Goal: Task Accomplishment & Management: Manage account settings

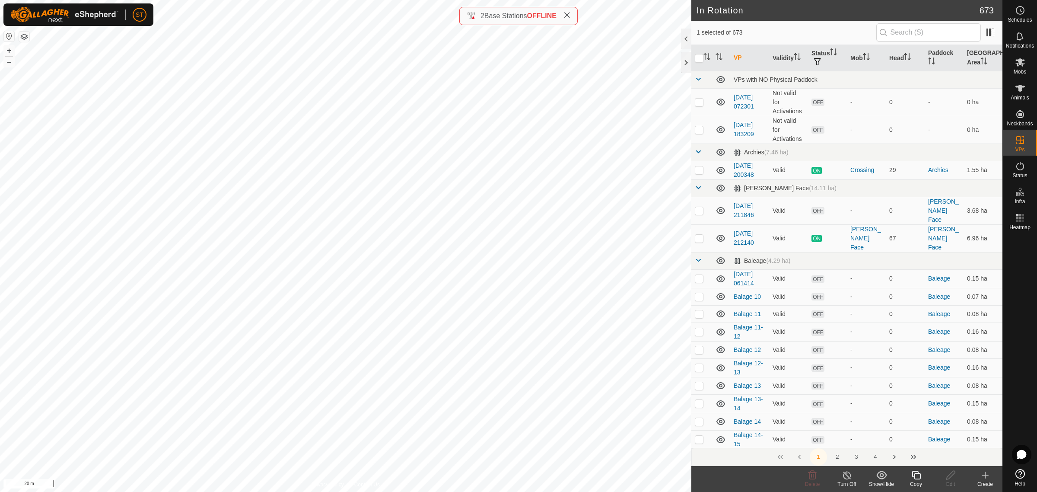
click at [914, 474] on icon at bounding box center [916, 475] width 9 height 9
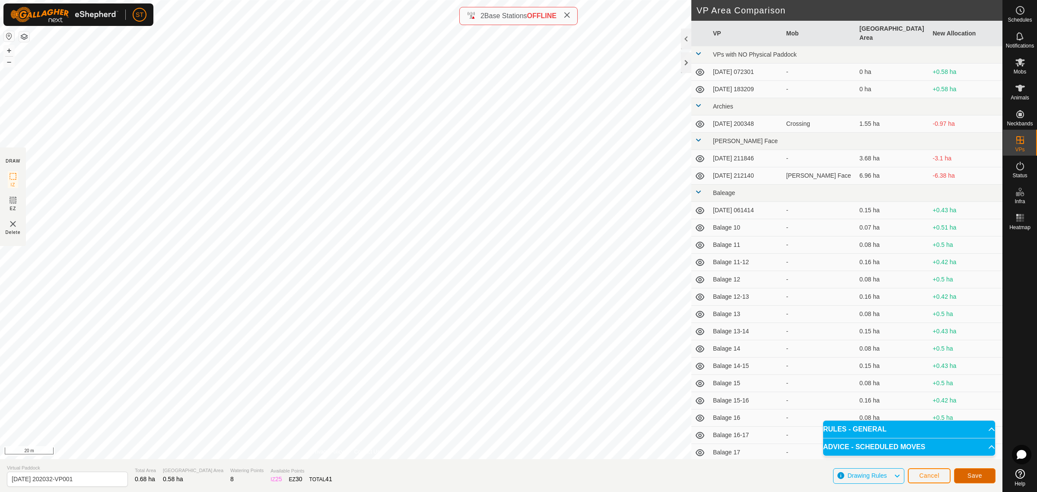
click at [969, 476] on span "Save" at bounding box center [974, 475] width 15 height 7
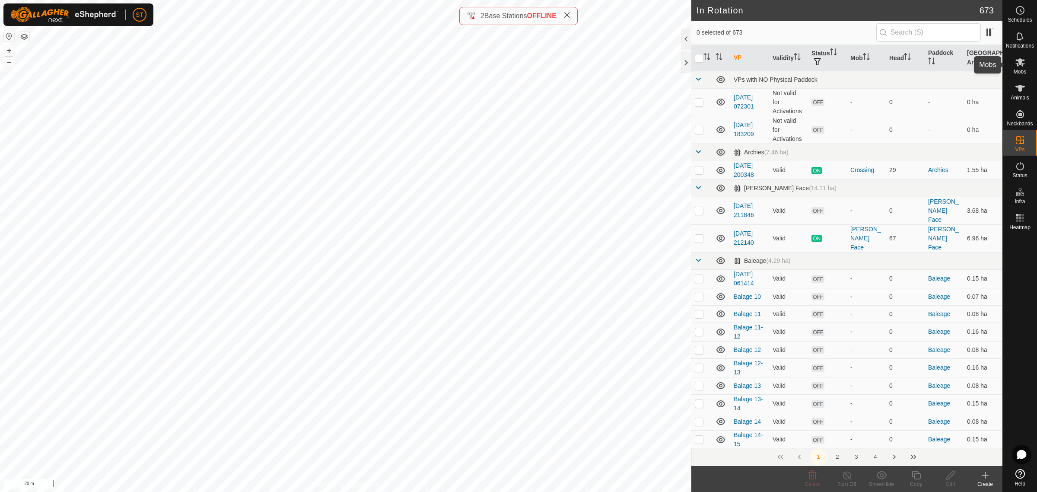
click at [1020, 63] on icon at bounding box center [1020, 62] width 10 height 8
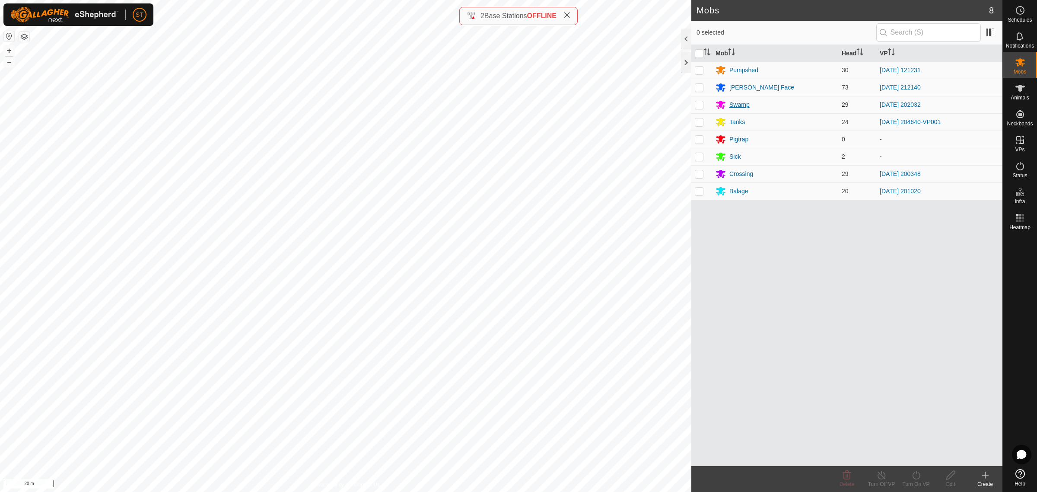
click at [738, 104] on div "Swamp" at bounding box center [739, 104] width 20 height 9
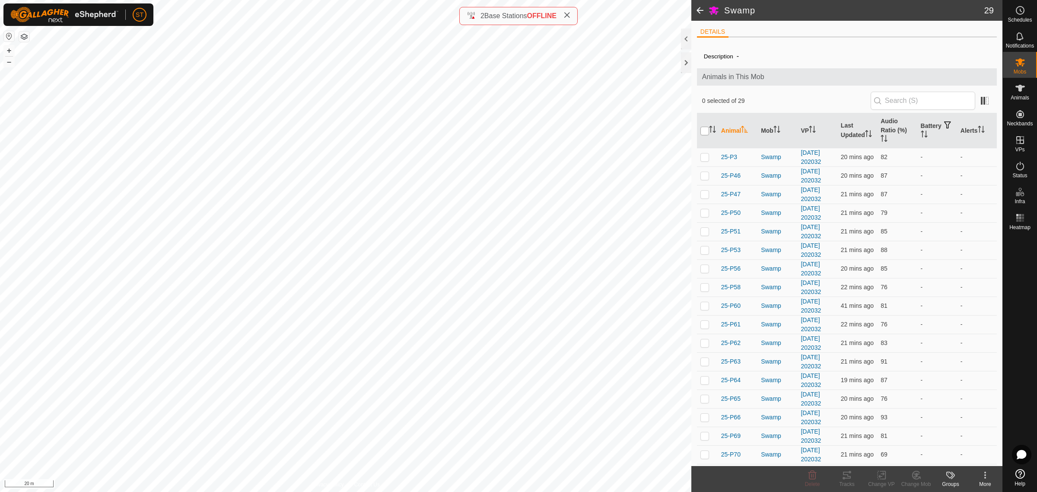
click at [704, 130] on input "checkbox" at bounding box center [704, 131] width 9 height 9
checkbox input "true"
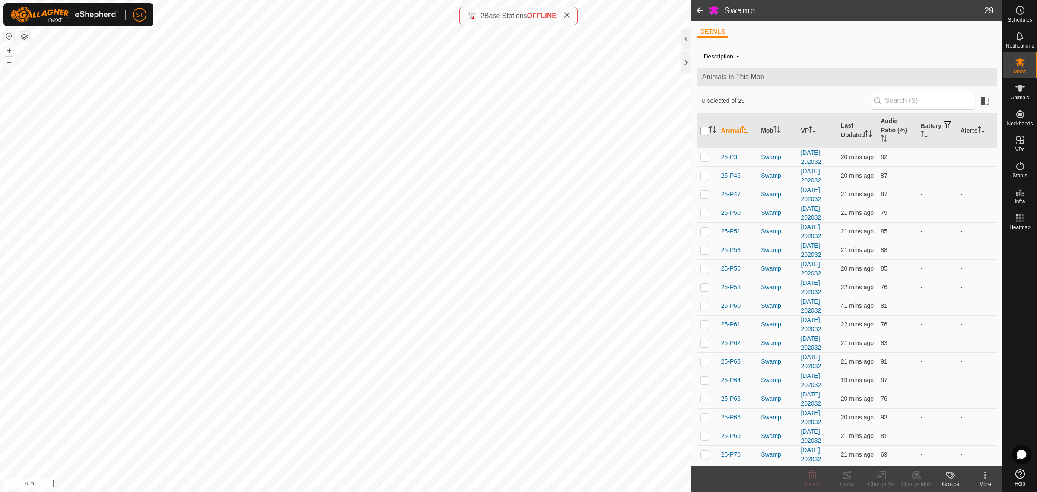
checkbox input "true"
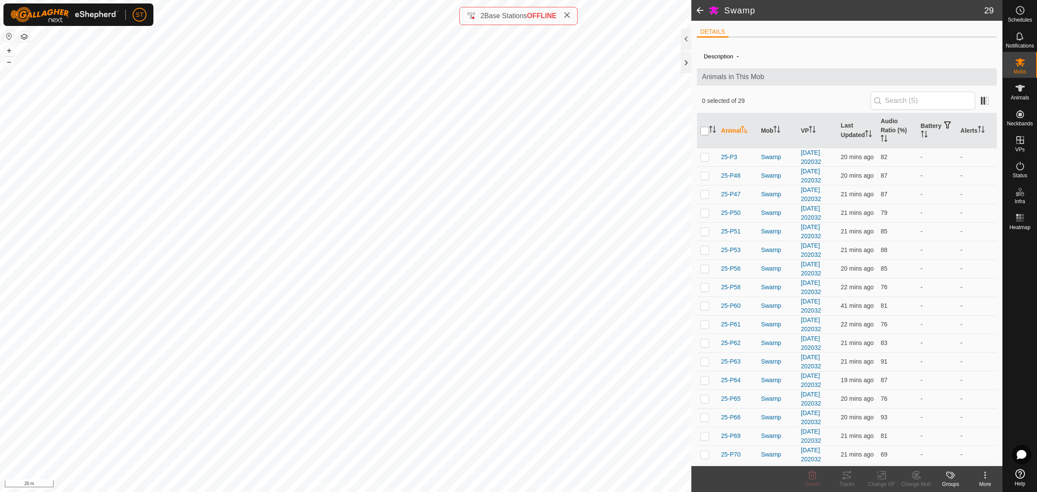
checkbox input "true"
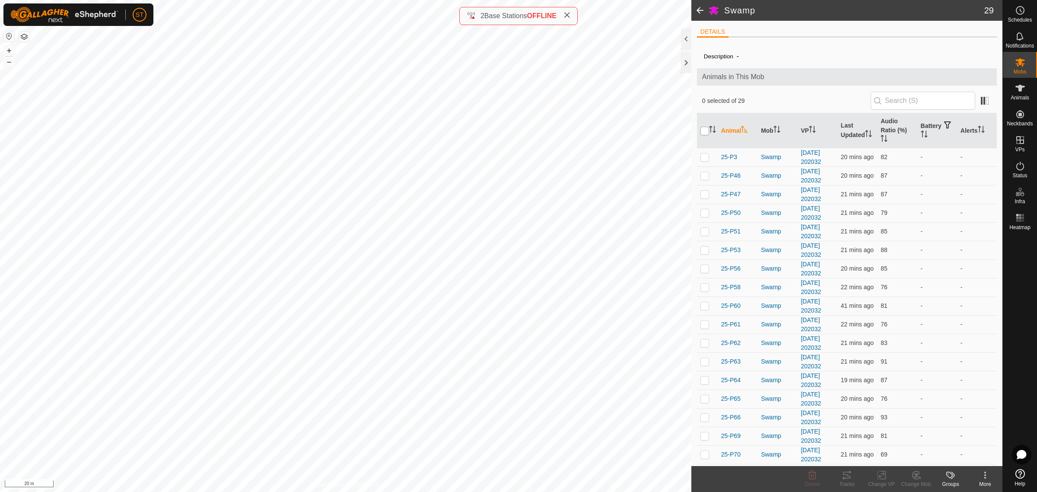
checkbox input "true"
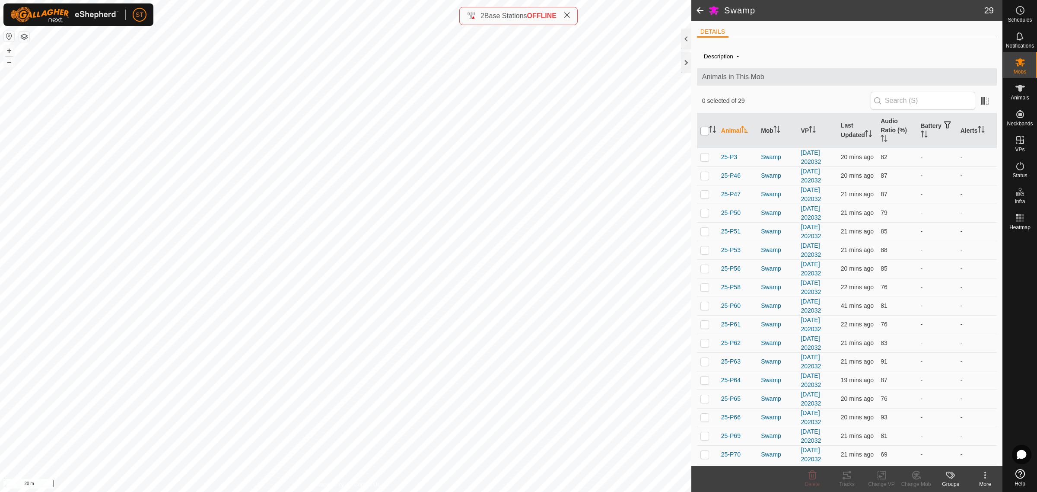
checkbox input "true"
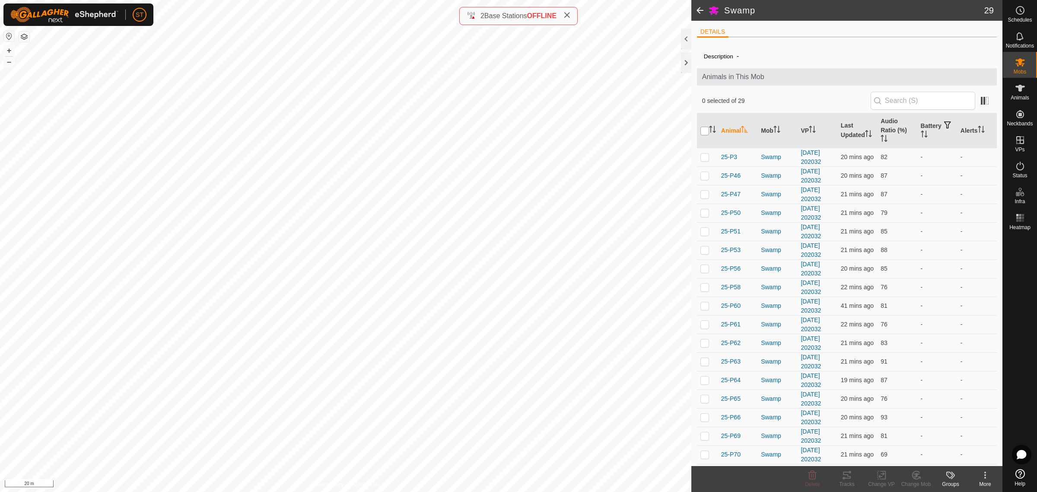
checkbox input "true"
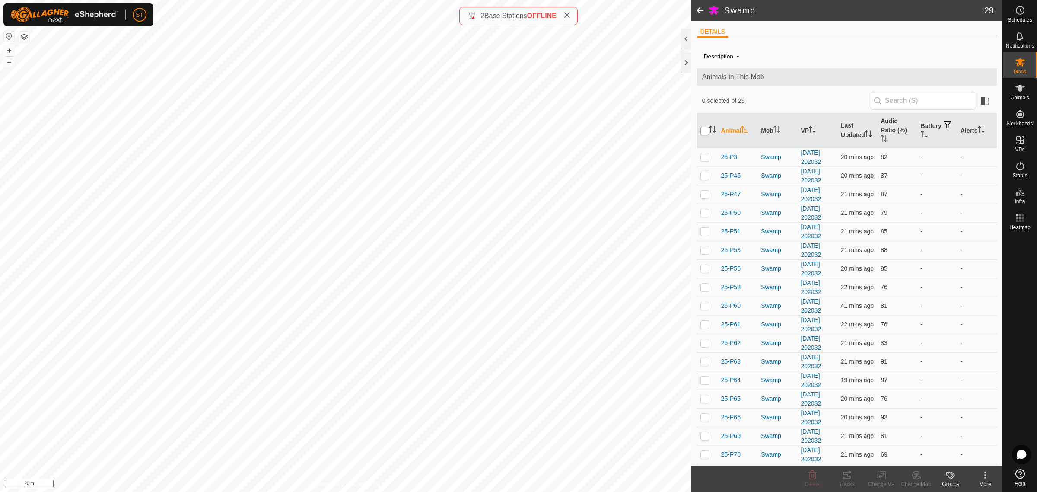
checkbox input "true"
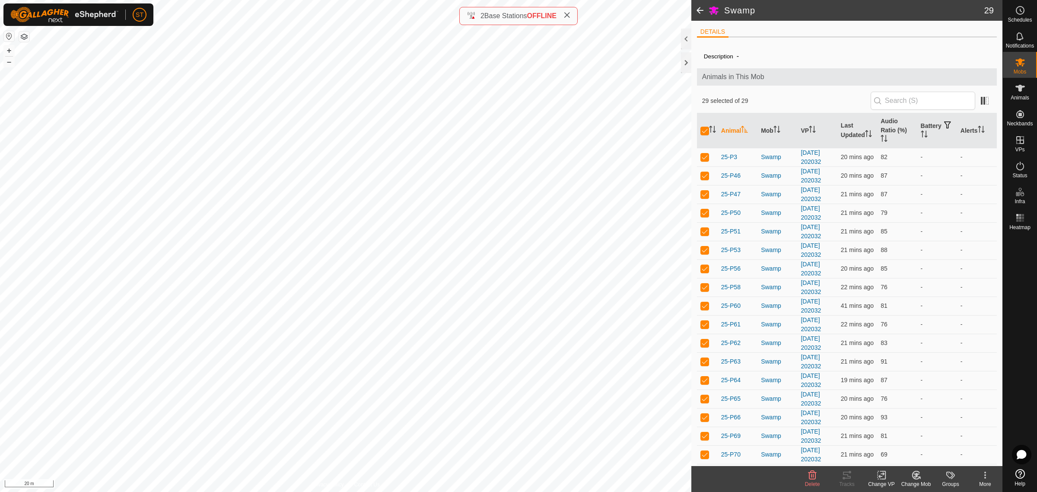
click at [880, 477] on icon at bounding box center [881, 475] width 11 height 10
click at [895, 439] on link "Choose VP..." at bounding box center [908, 437] width 86 height 17
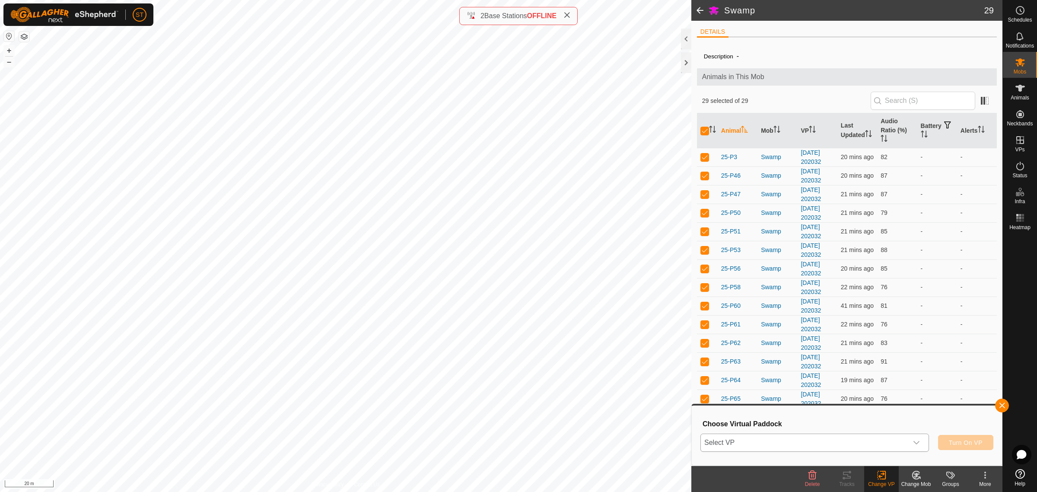
click at [918, 443] on icon "dropdown trigger" at bounding box center [916, 442] width 7 height 7
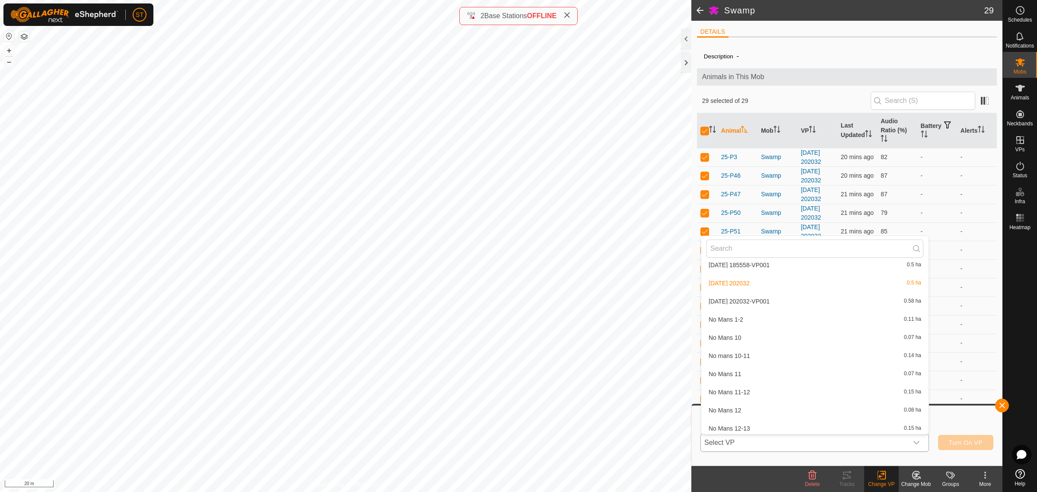
scroll to position [6751, 0]
click at [743, 310] on li "[DATE] 202032-VP001 0.58 ha" at bounding box center [814, 314] width 227 height 17
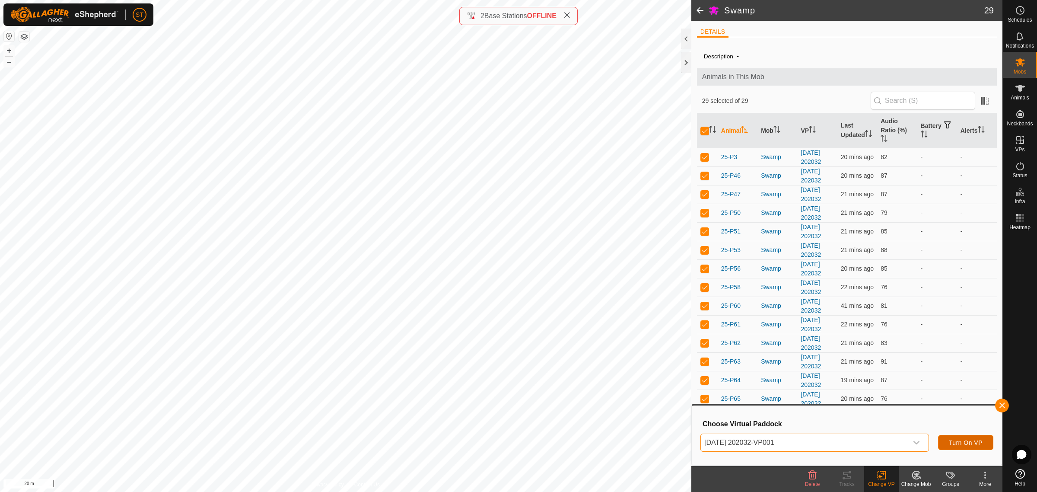
click at [968, 444] on span "Turn On VP" at bounding box center [966, 442] width 34 height 7
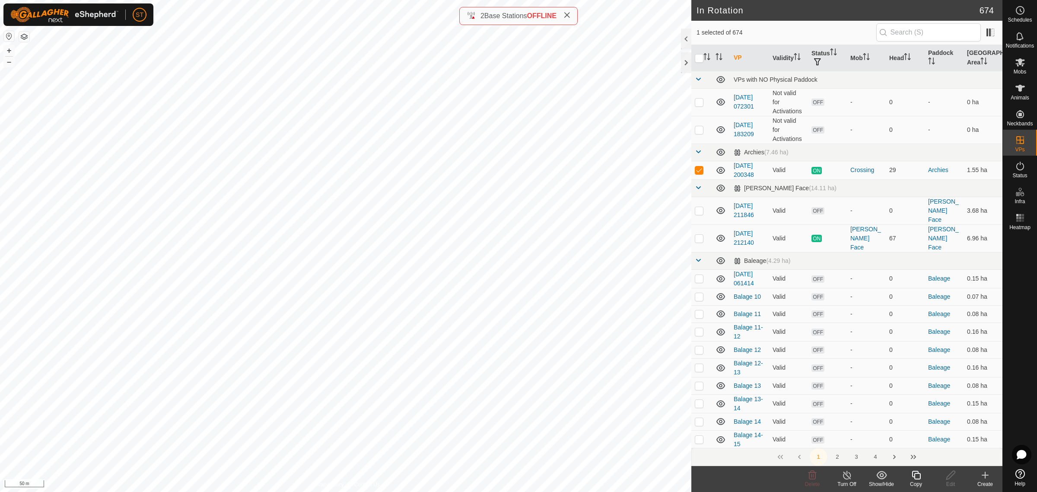
click at [916, 478] on icon at bounding box center [916, 475] width 11 height 10
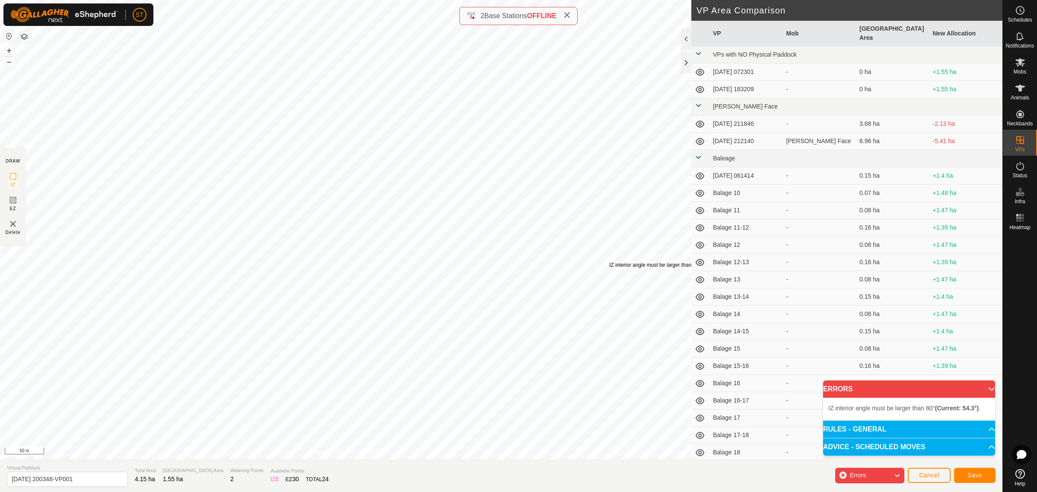
click at [609, 261] on div "IZ interior angle must be larger than 80° (Current: 54.3°) ." at bounding box center [674, 265] width 130 height 8
click at [514, 227] on div "IZ interior angle must be larger than 80° (Current: 10.5°) ." at bounding box center [579, 231] width 130 height 8
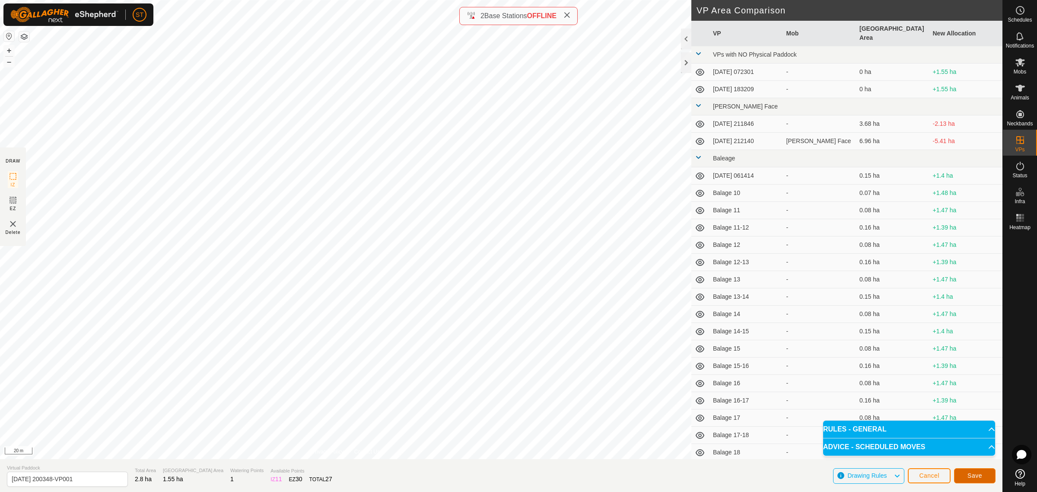
click at [970, 476] on span "Save" at bounding box center [974, 475] width 15 height 7
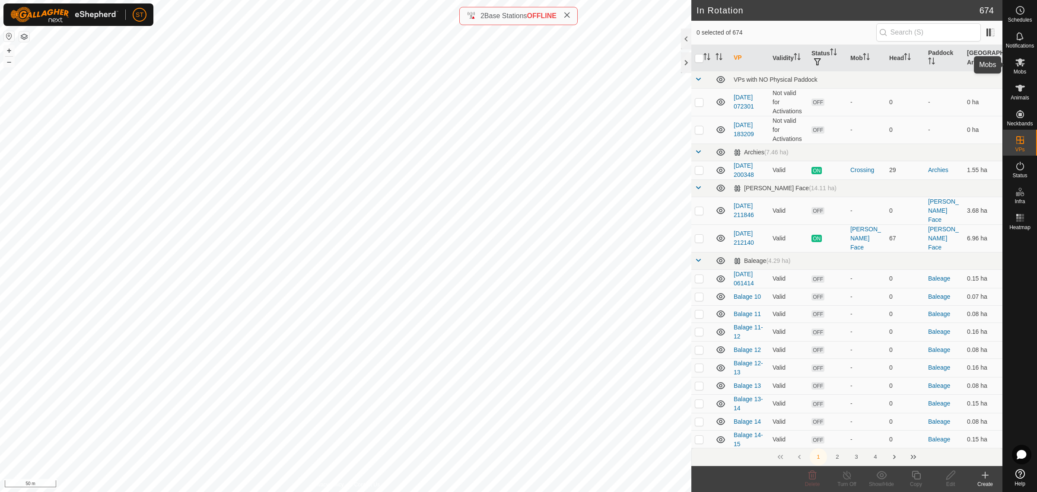
click at [1018, 69] on span "Mobs" at bounding box center [1020, 71] width 13 height 5
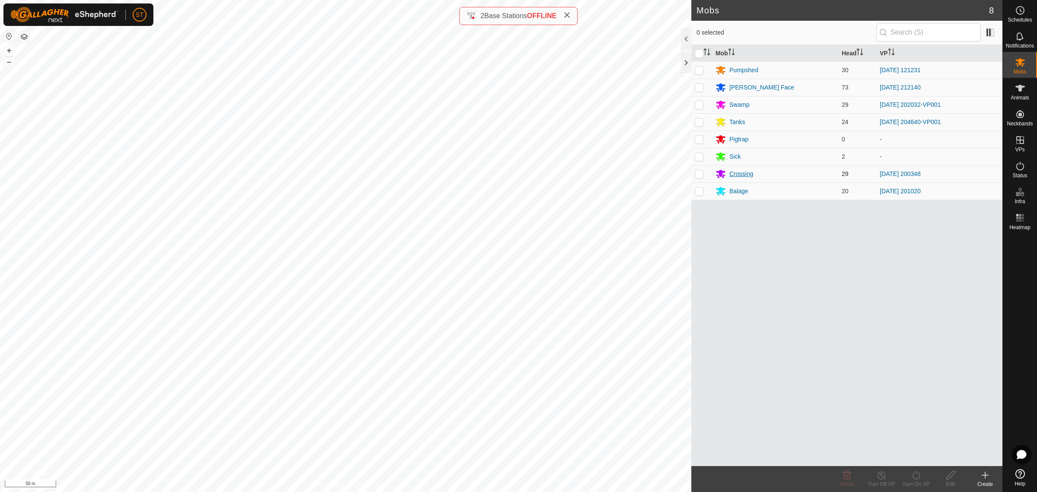
click at [733, 174] on div "Crossing" at bounding box center [741, 173] width 24 height 9
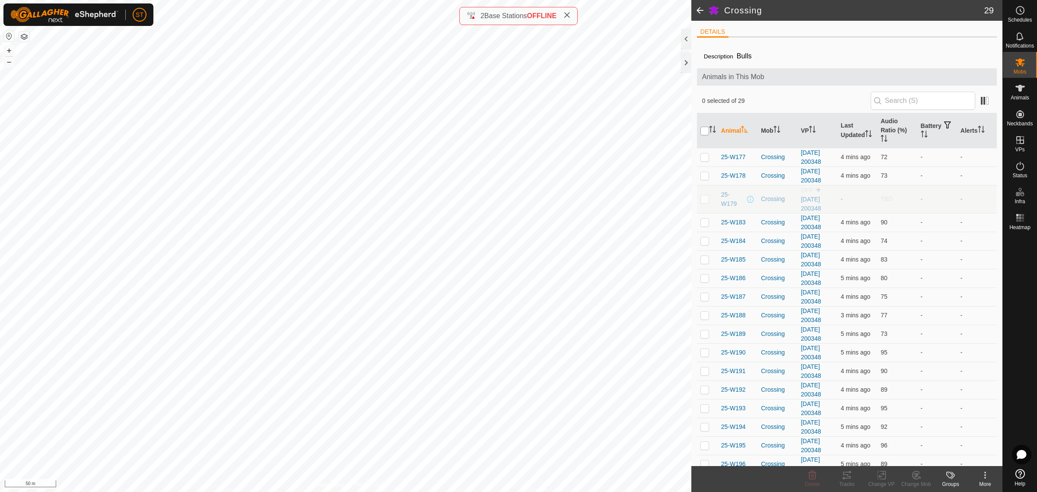
click at [703, 130] on input "checkbox" at bounding box center [704, 131] width 9 height 9
checkbox input "true"
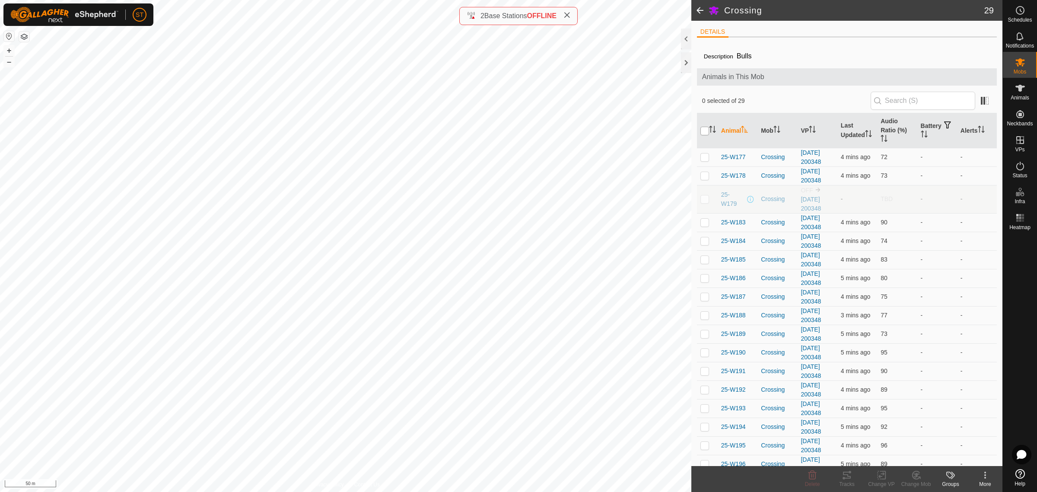
checkbox input "true"
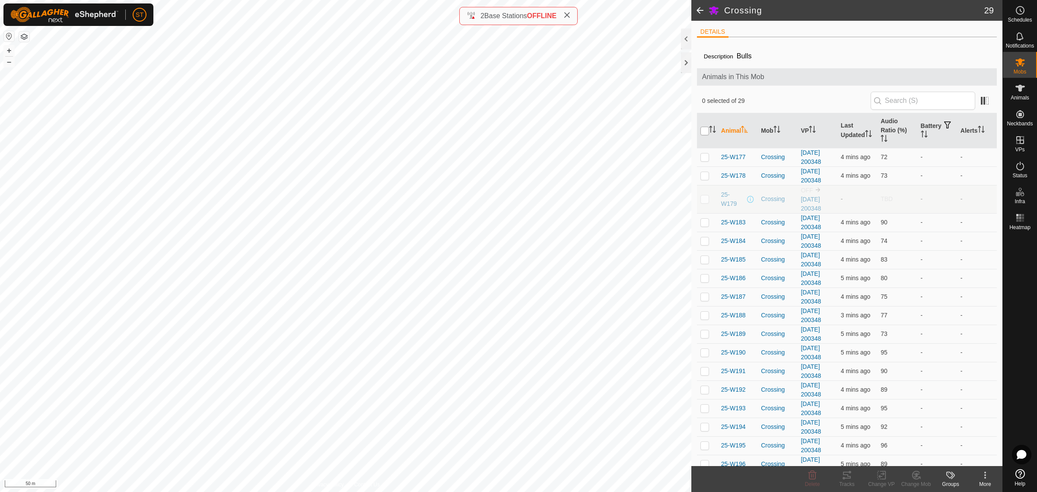
checkbox input "true"
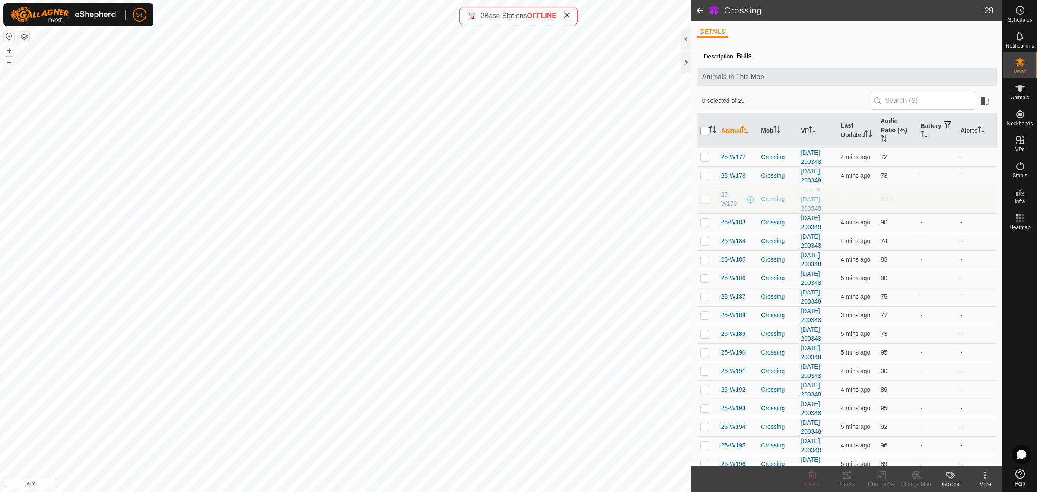
checkbox input "true"
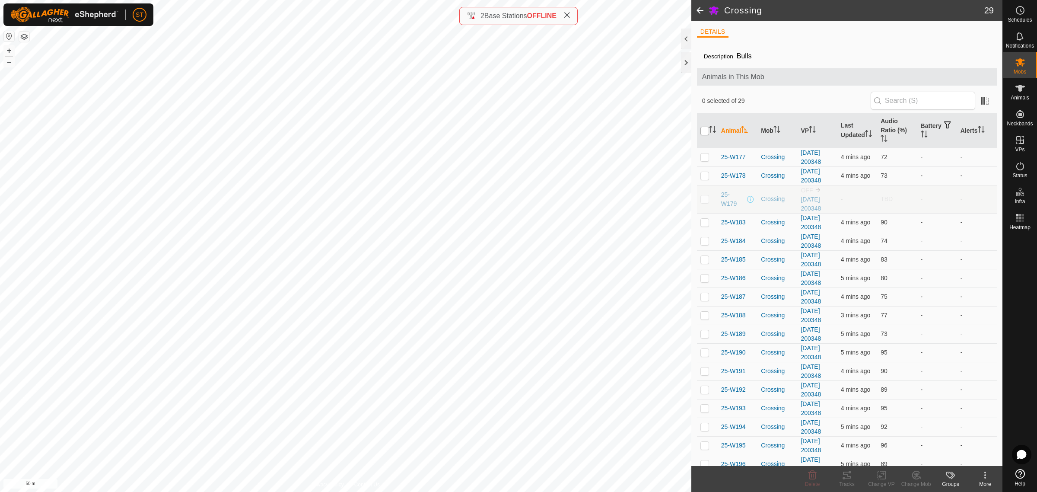
checkbox input "true"
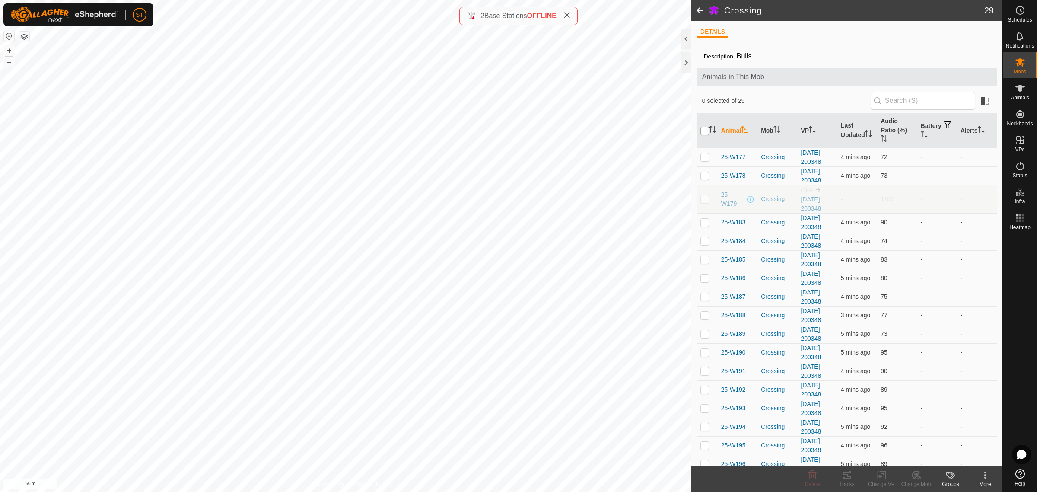
checkbox input "true"
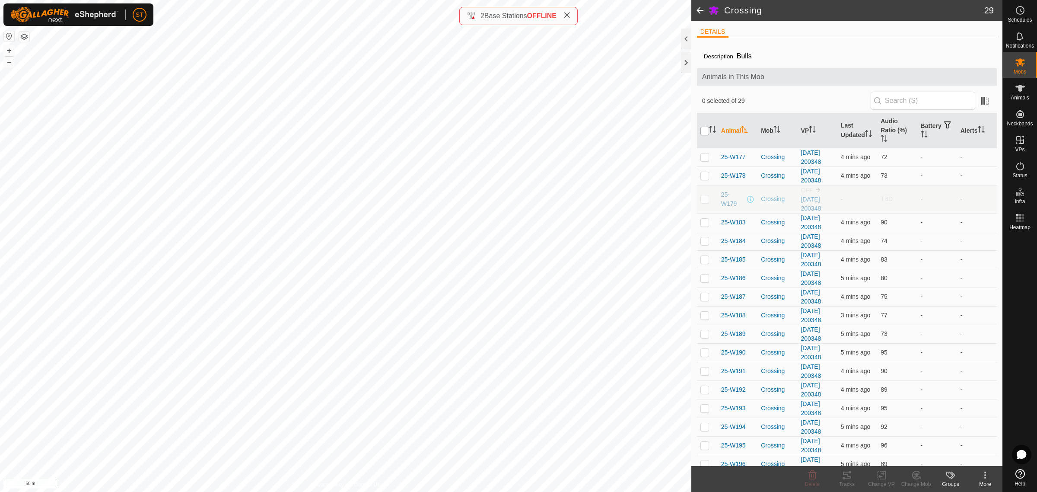
checkbox input "true"
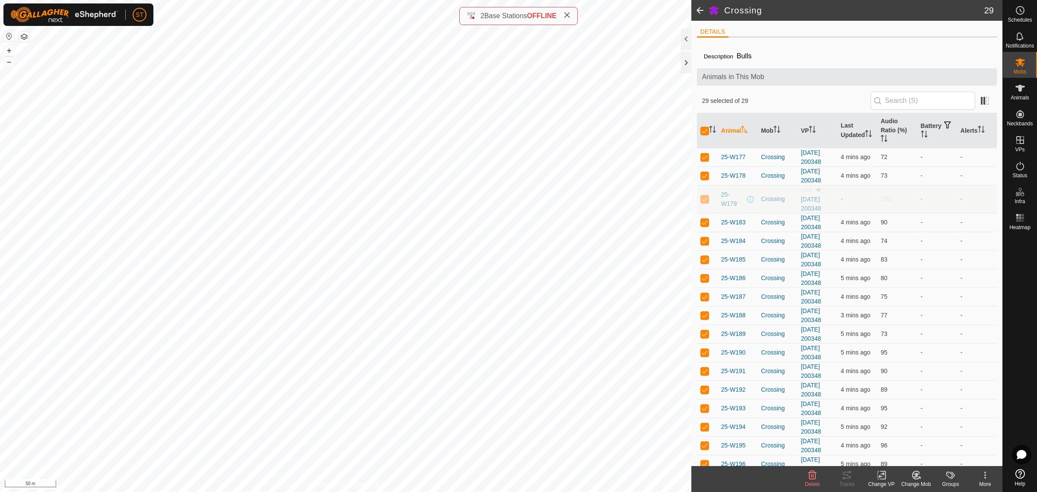
click at [879, 480] on div "Change VP" at bounding box center [881, 484] width 35 height 8
click at [895, 439] on link "Choose VP..." at bounding box center [908, 437] width 86 height 17
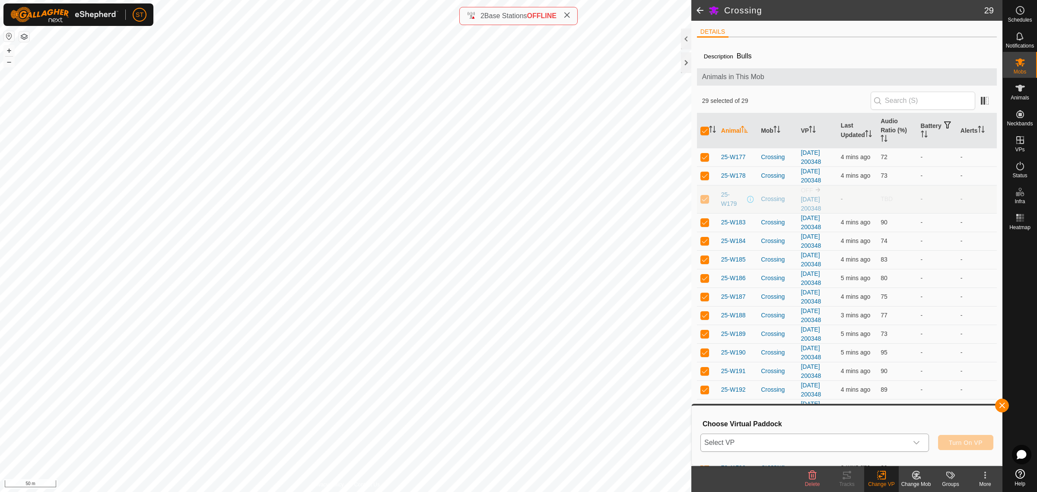
click at [914, 445] on icon "dropdown trigger" at bounding box center [916, 442] width 7 height 7
click at [921, 444] on div "dropdown trigger" at bounding box center [916, 442] width 17 height 17
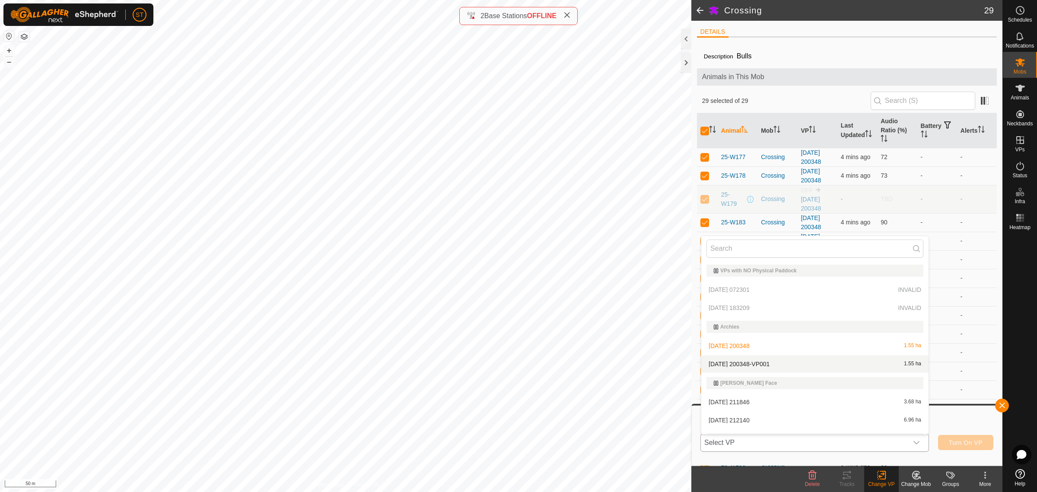
click at [755, 362] on span "[DATE] 200348-VP001" at bounding box center [739, 364] width 61 height 6
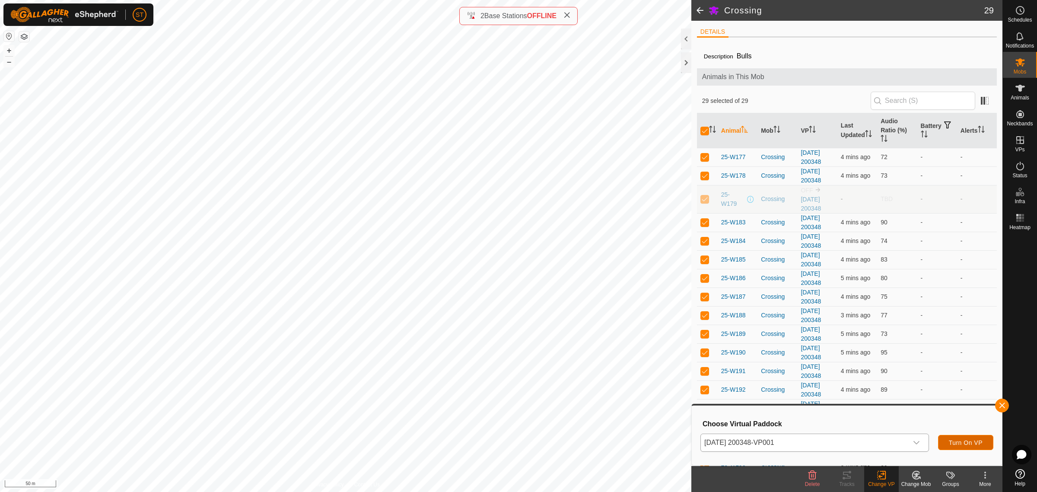
click at [957, 445] on button "Turn On VP" at bounding box center [965, 442] width 55 height 15
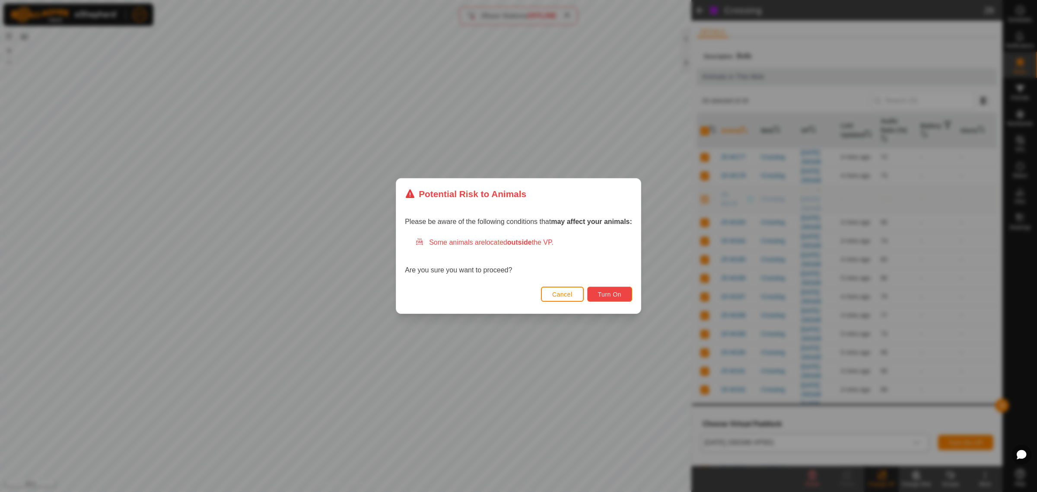
click at [606, 294] on span "Turn On" at bounding box center [609, 294] width 23 height 7
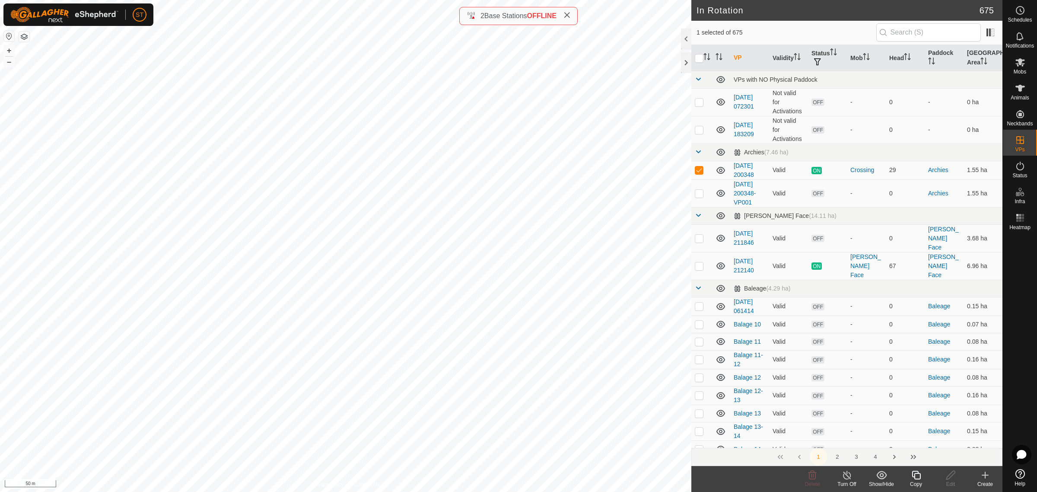
checkbox input "false"
click at [811, 477] on icon at bounding box center [812, 475] width 10 height 10
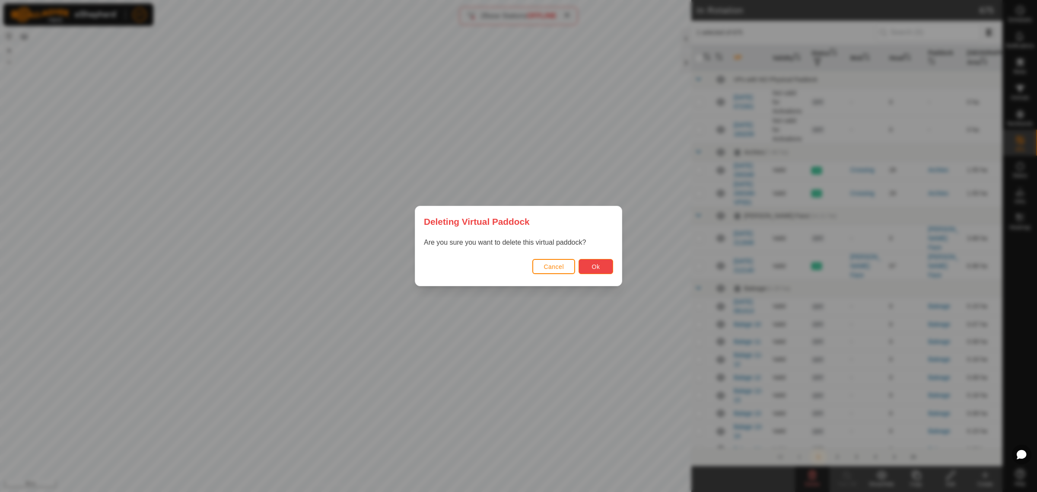
click at [594, 267] on span "Ok" at bounding box center [596, 266] width 8 height 7
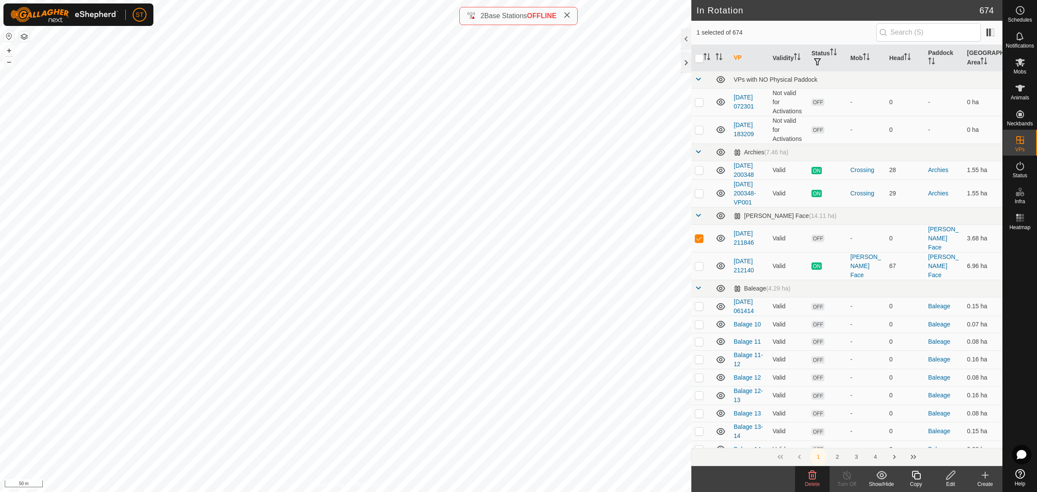
click at [811, 476] on icon at bounding box center [812, 475] width 8 height 9
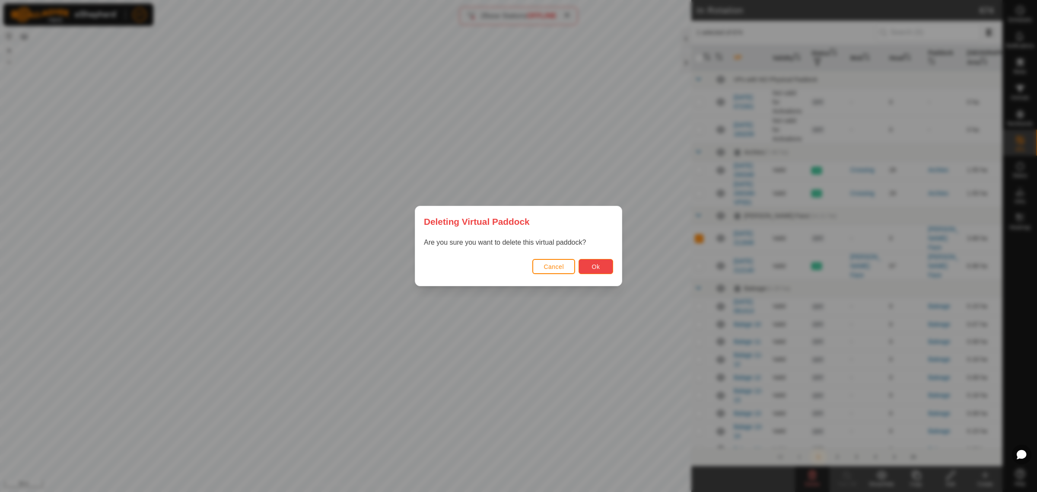
click at [606, 264] on button "Ok" at bounding box center [596, 266] width 35 height 15
checkbox input "false"
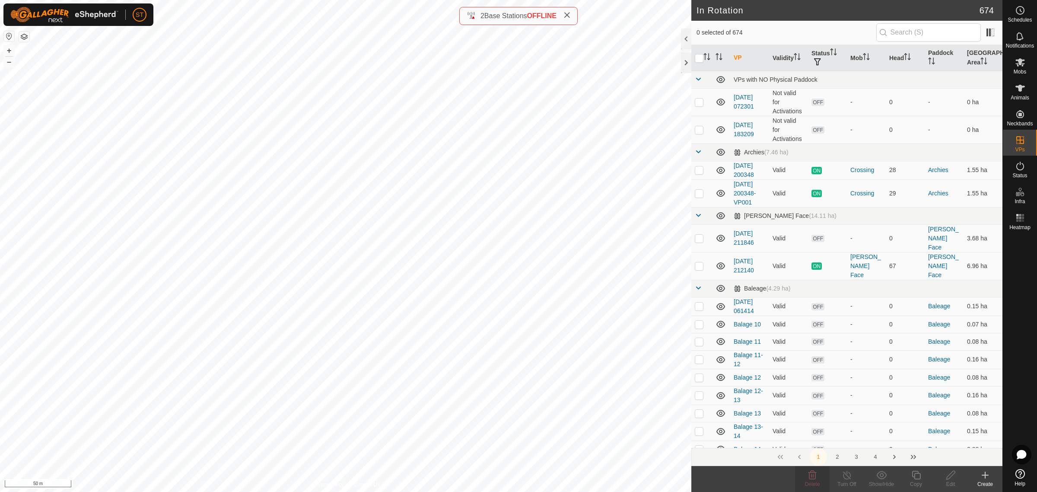
checkbox input "true"
click at [916, 483] on div "Copy" at bounding box center [916, 484] width 35 height 8
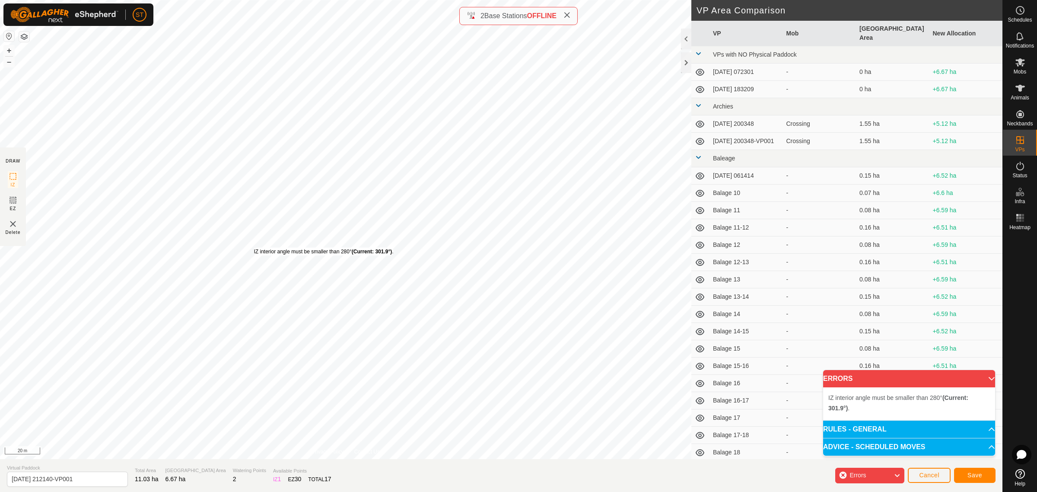
click at [254, 248] on div "IZ interior angle must be smaller than 280° (Current: 301.9°) ." at bounding box center [324, 252] width 140 height 8
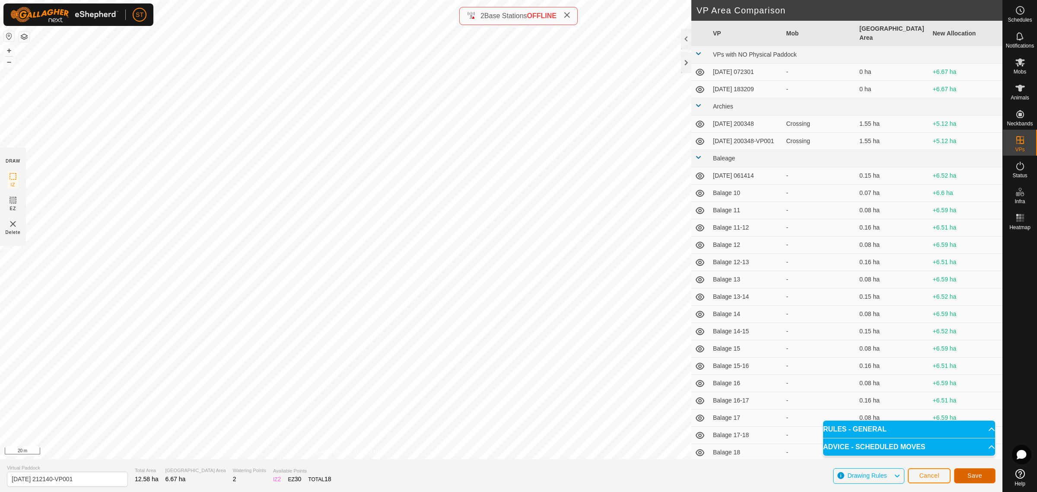
click at [978, 474] on span "Save" at bounding box center [974, 475] width 15 height 7
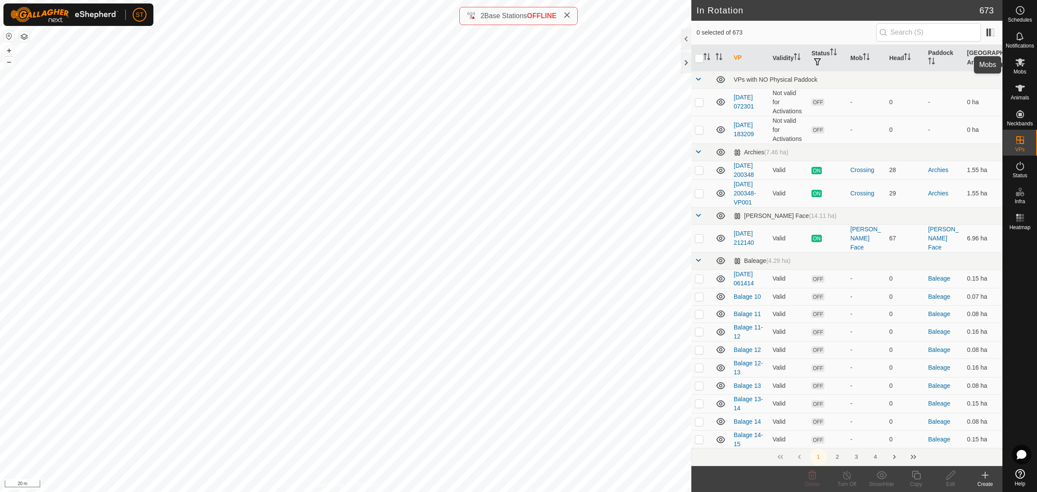
click at [1017, 65] on icon at bounding box center [1020, 62] width 10 height 8
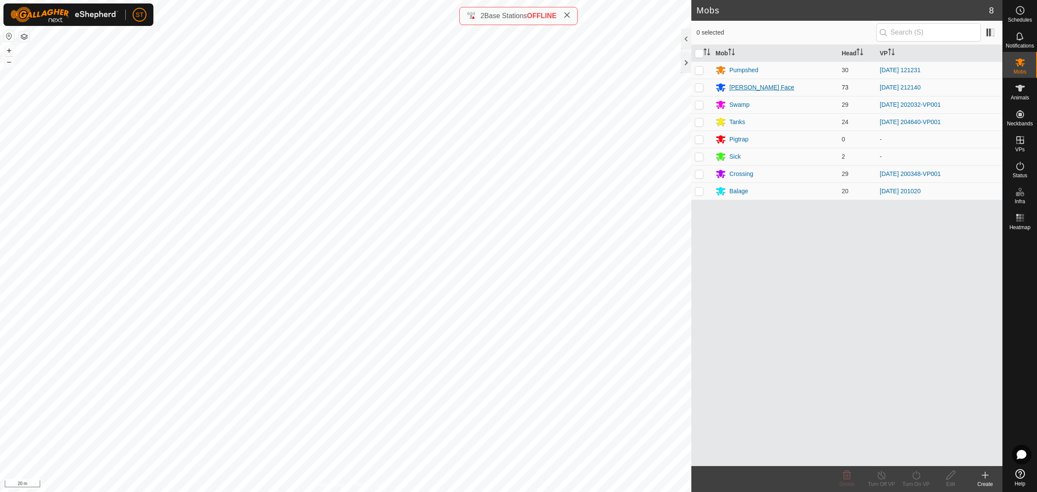
click at [739, 86] on div "[PERSON_NAME] Face" at bounding box center [761, 87] width 65 height 9
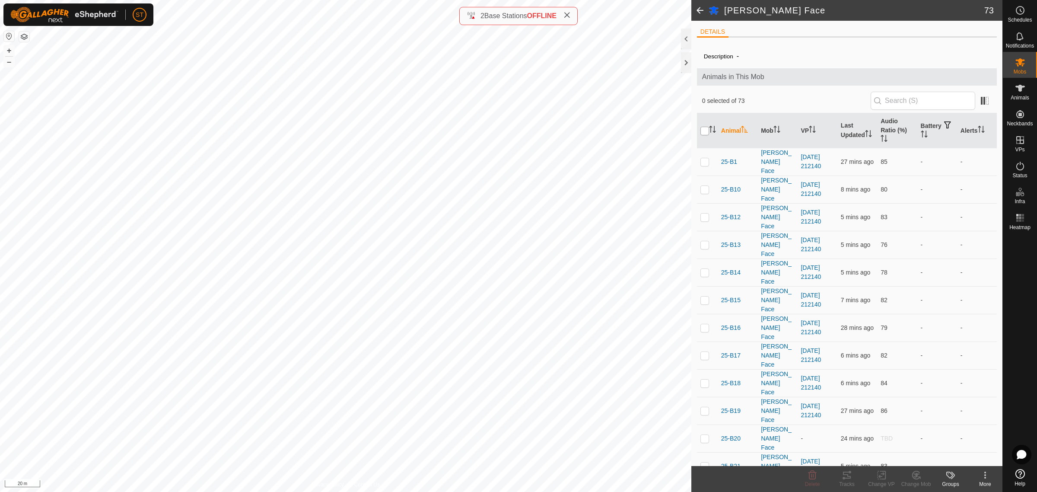
click at [704, 134] on input "checkbox" at bounding box center [704, 131] width 9 height 9
checkbox input "true"
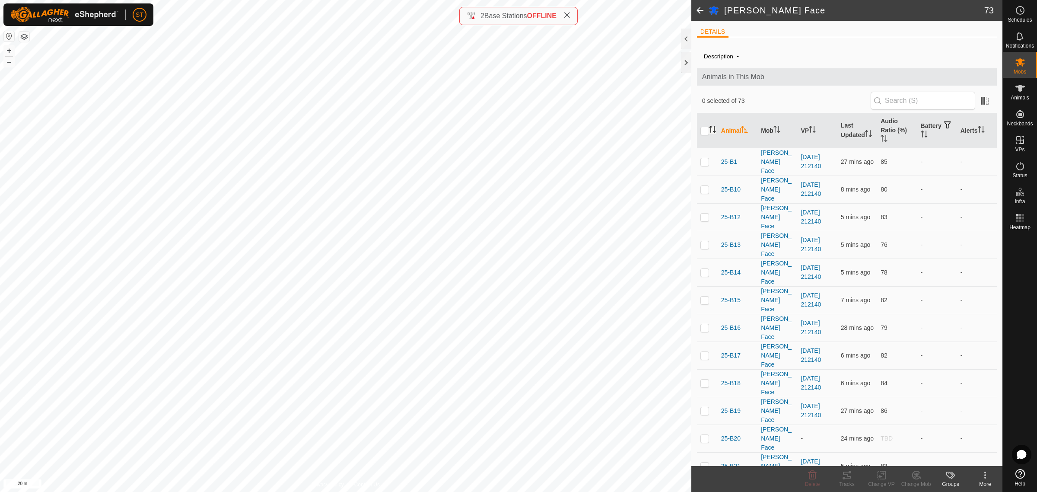
checkbox input "true"
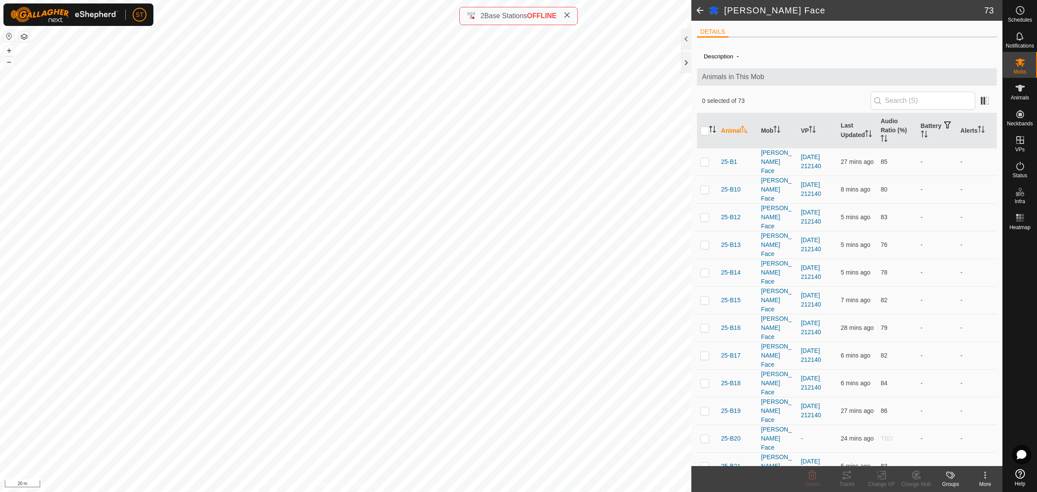
checkbox input "true"
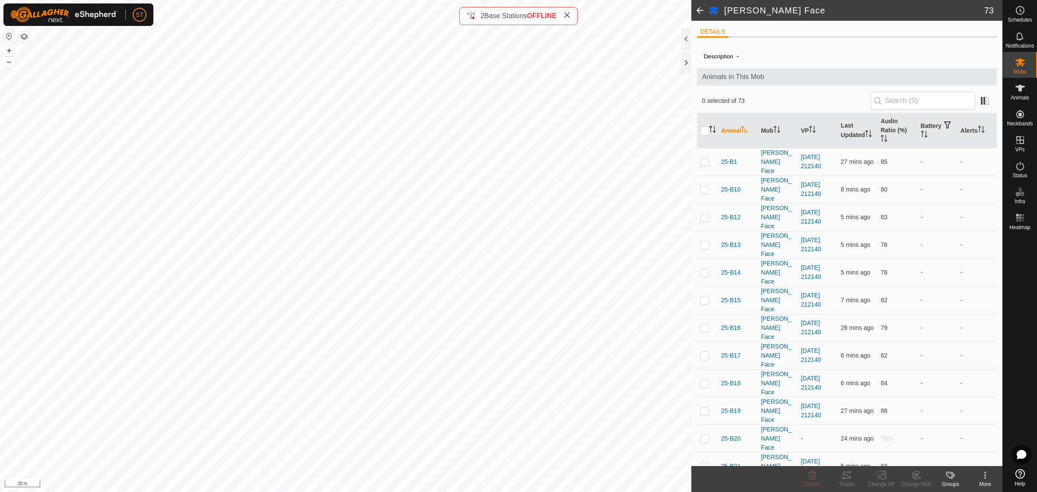
checkbox input "true"
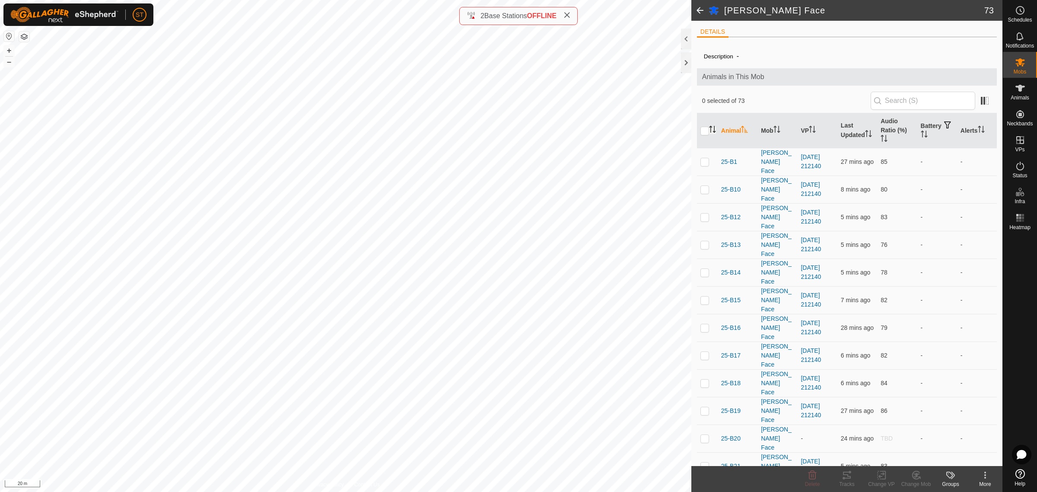
checkbox input "true"
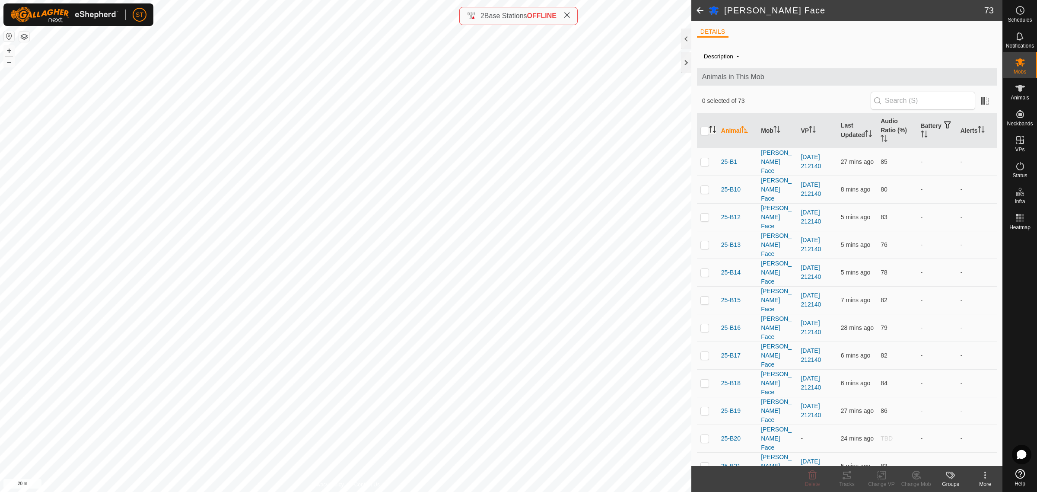
checkbox input "true"
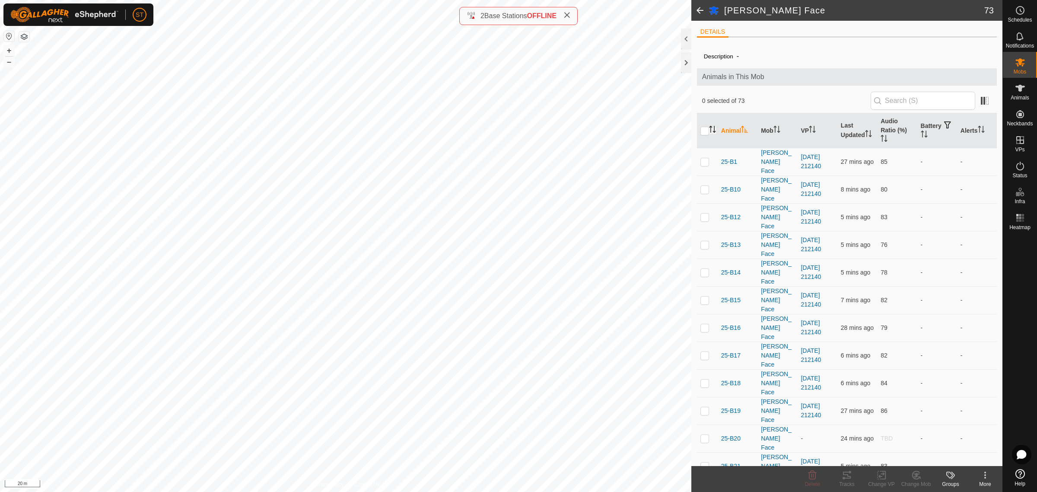
checkbox input "true"
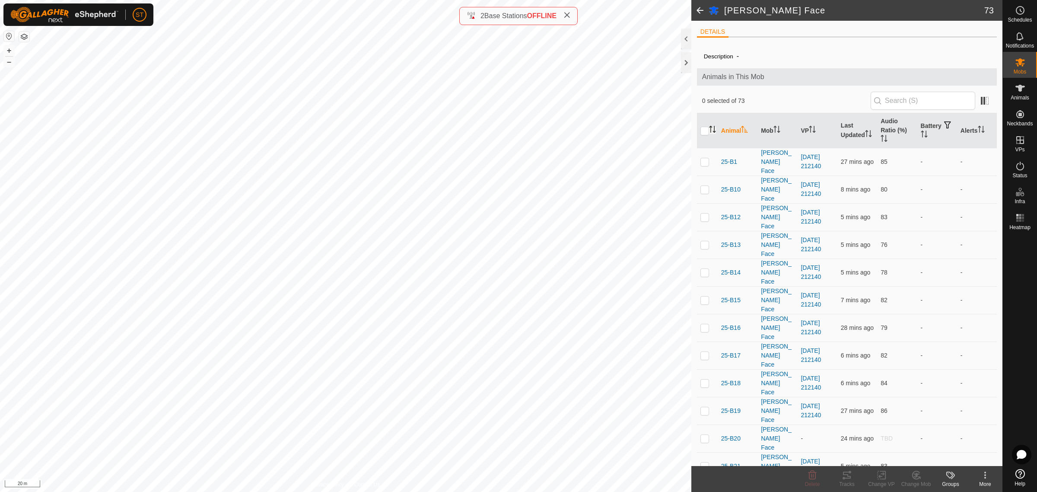
checkbox input "true"
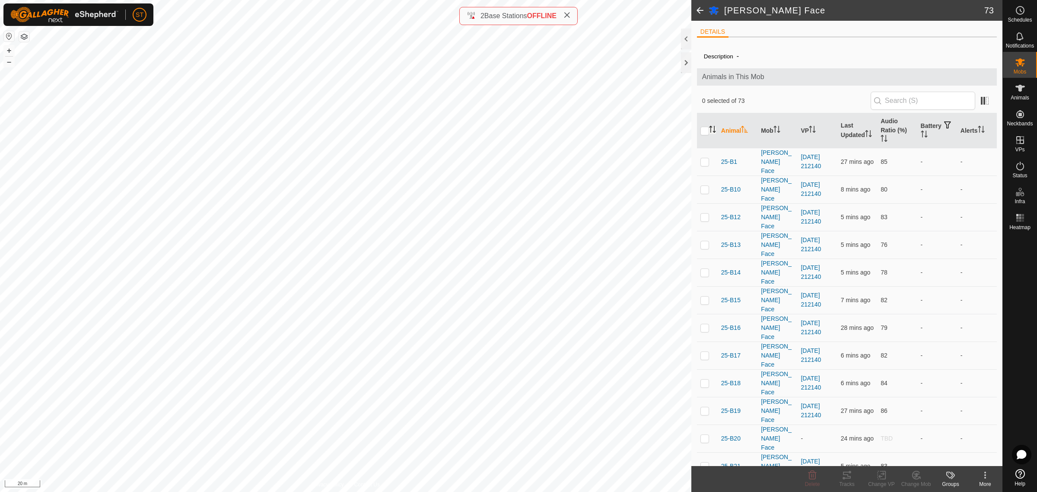
checkbox input "true"
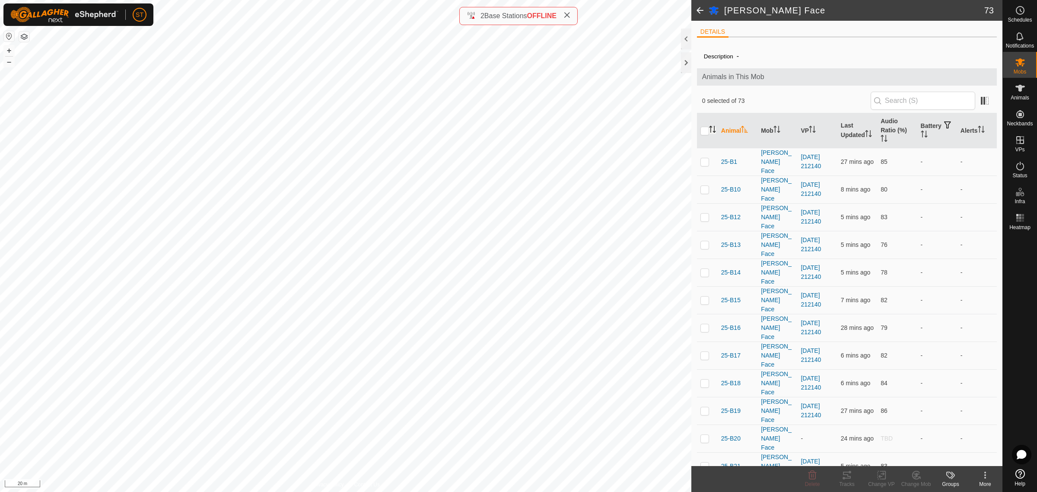
checkbox input "true"
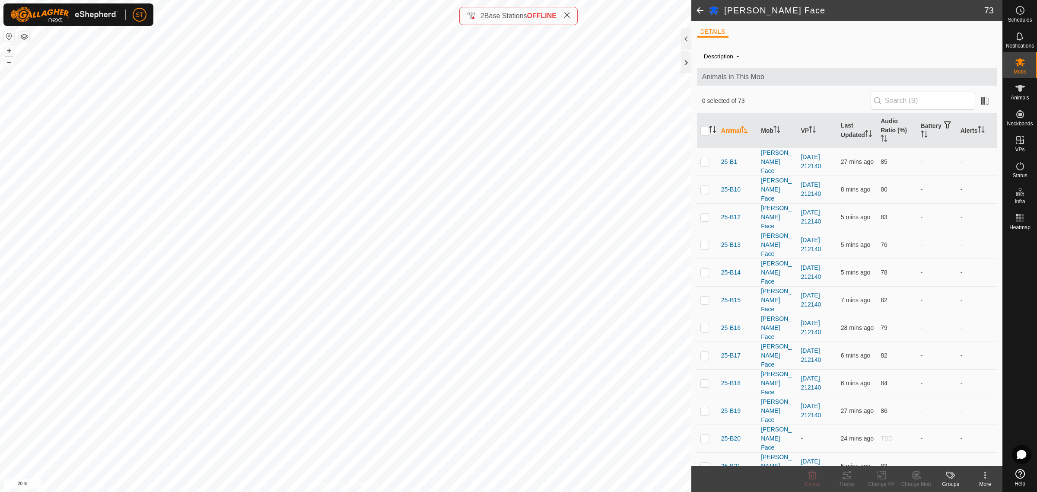
checkbox input "true"
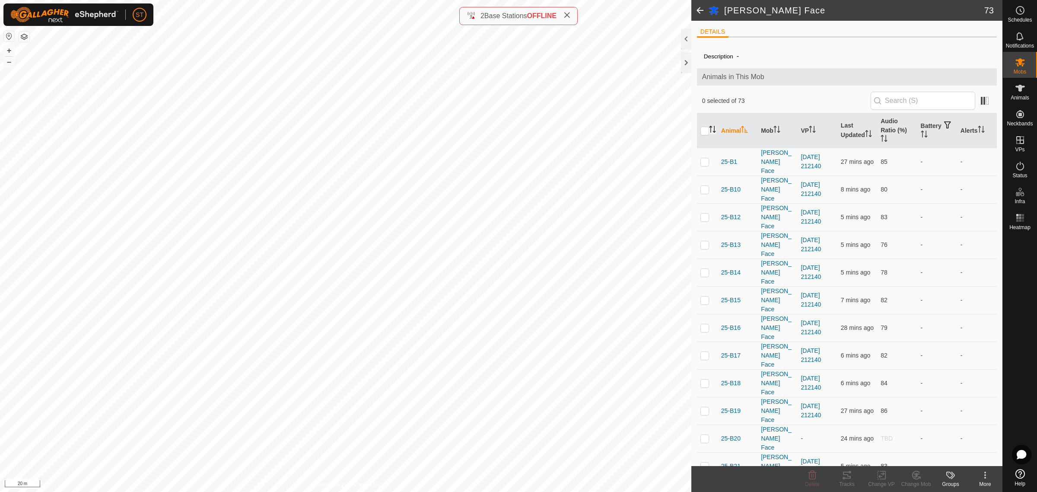
checkbox input "true"
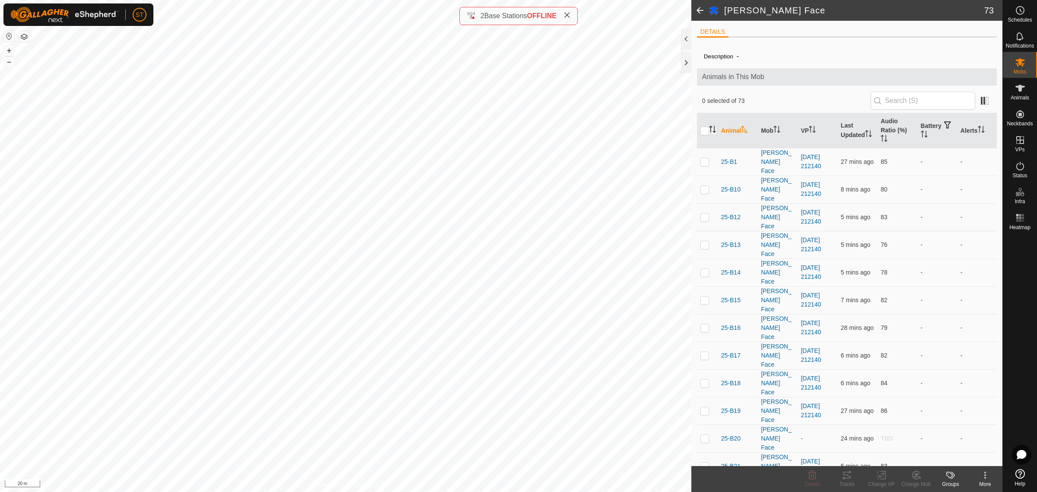
checkbox input "true"
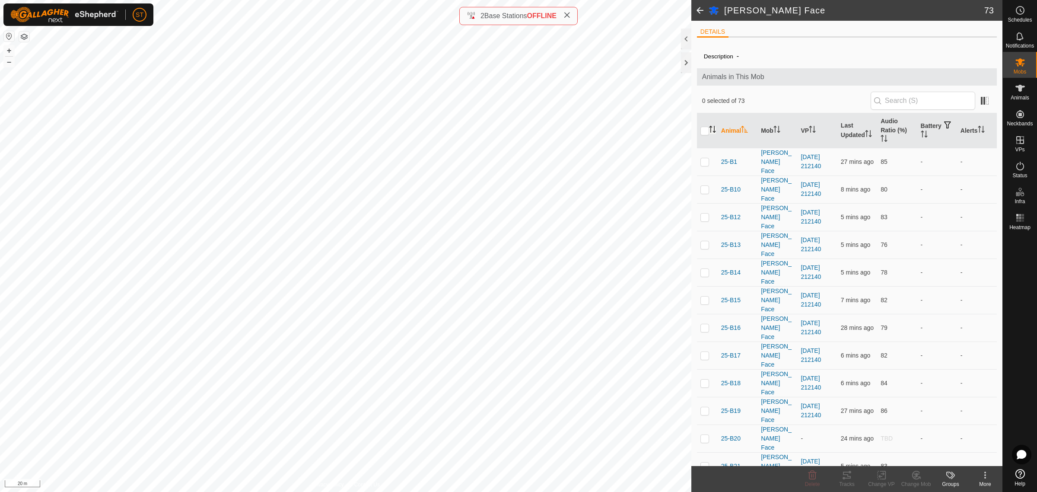
checkbox input "true"
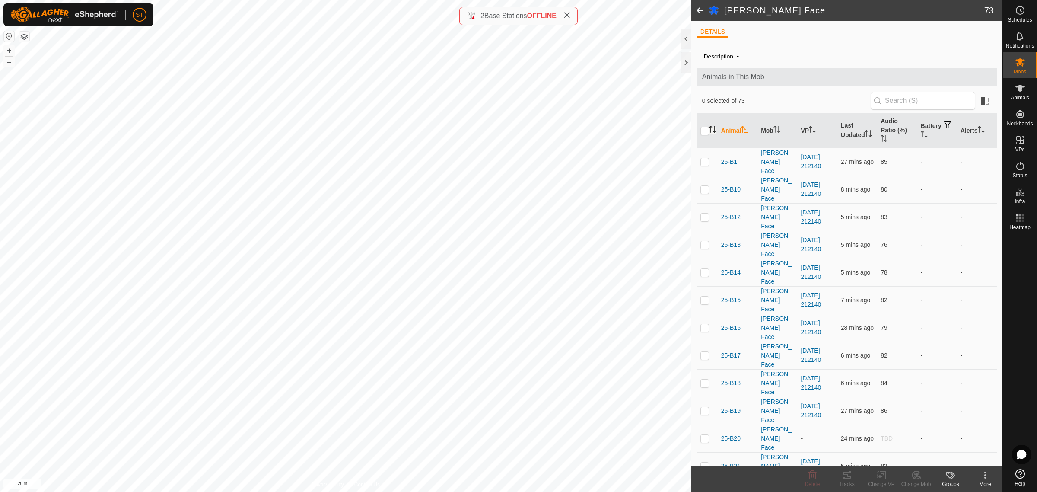
checkbox input "true"
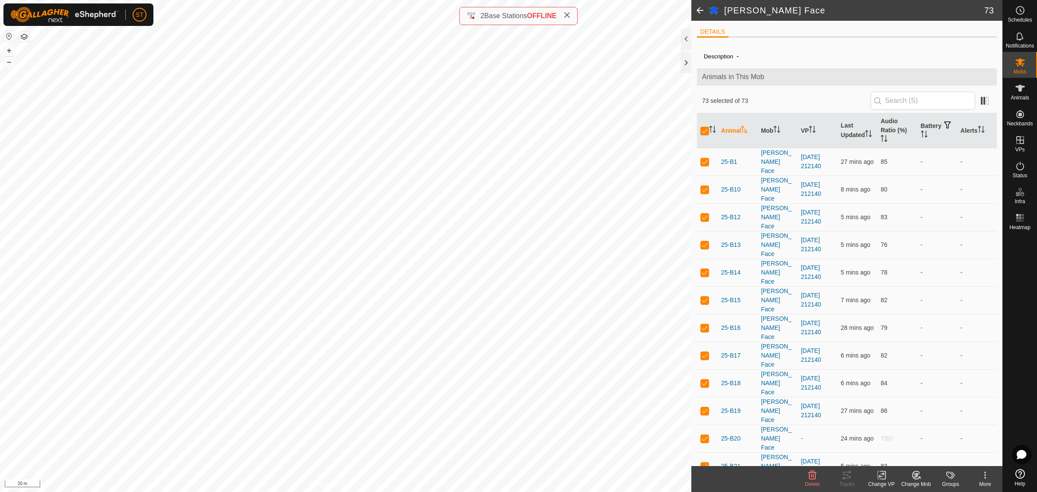
click at [883, 478] on icon at bounding box center [881, 475] width 11 height 10
click at [885, 476] on icon at bounding box center [883, 475] width 4 height 8
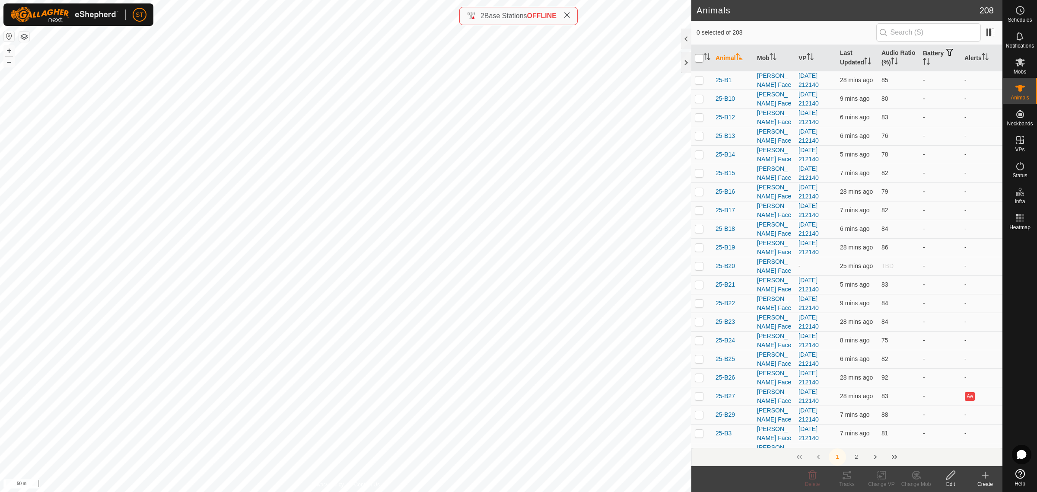
click at [700, 60] on input "checkbox" at bounding box center [699, 58] width 9 height 9
checkbox input "true"
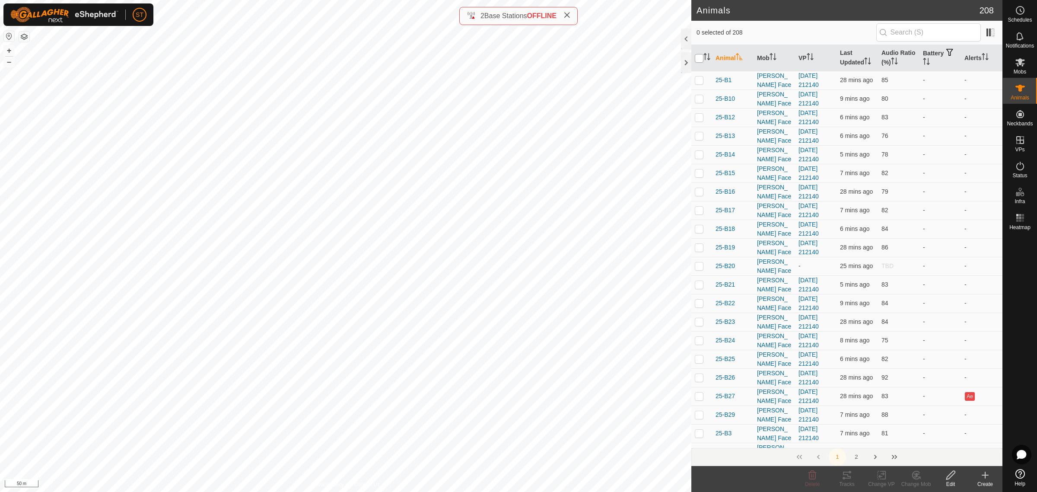
checkbox input "true"
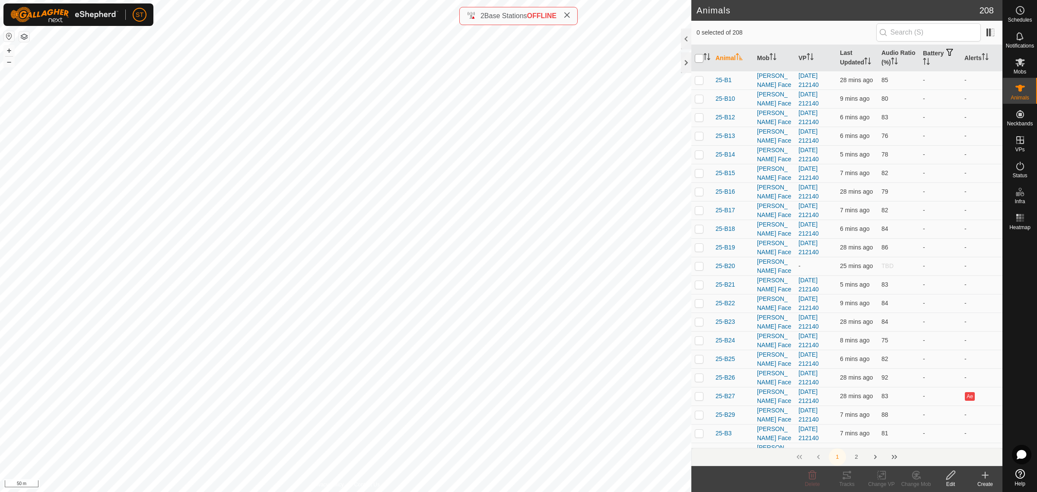
checkbox input "true"
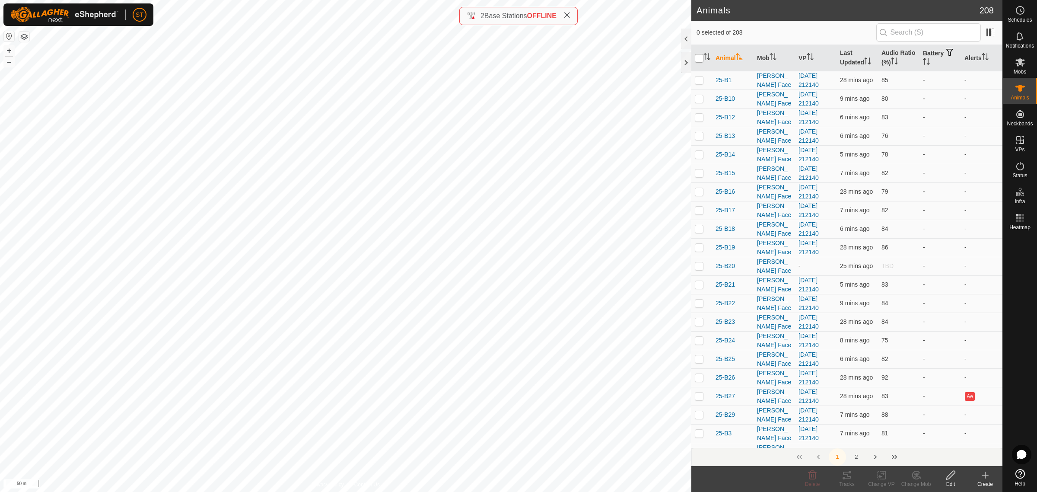
checkbox input "true"
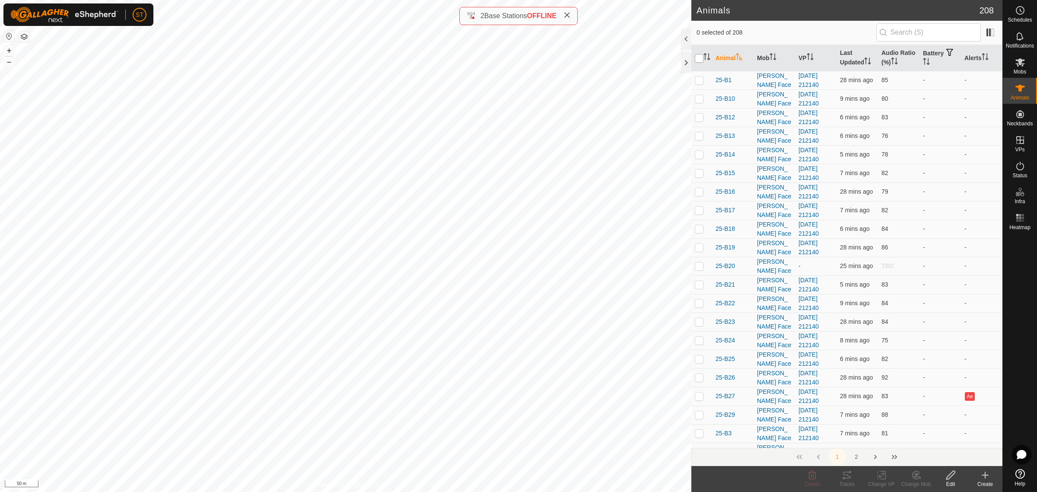
checkbox input "true"
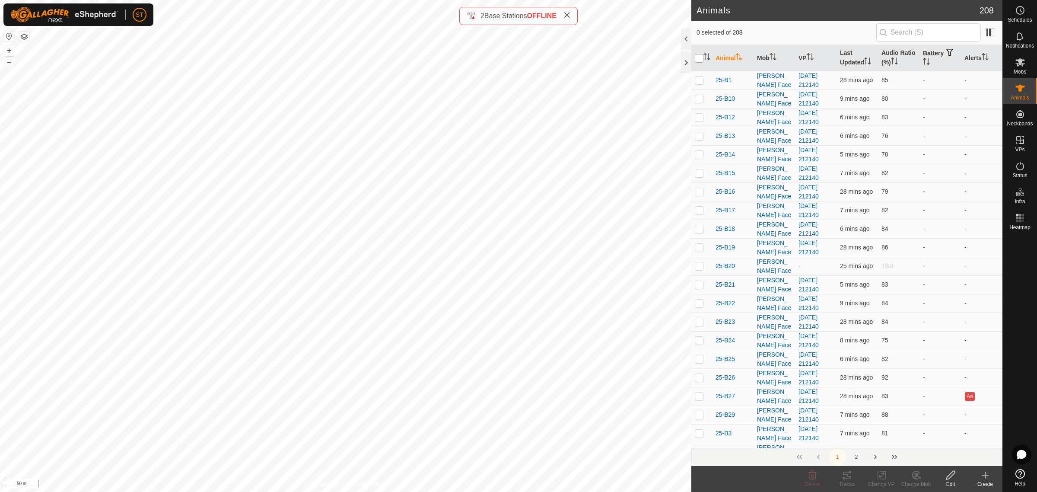
checkbox input "true"
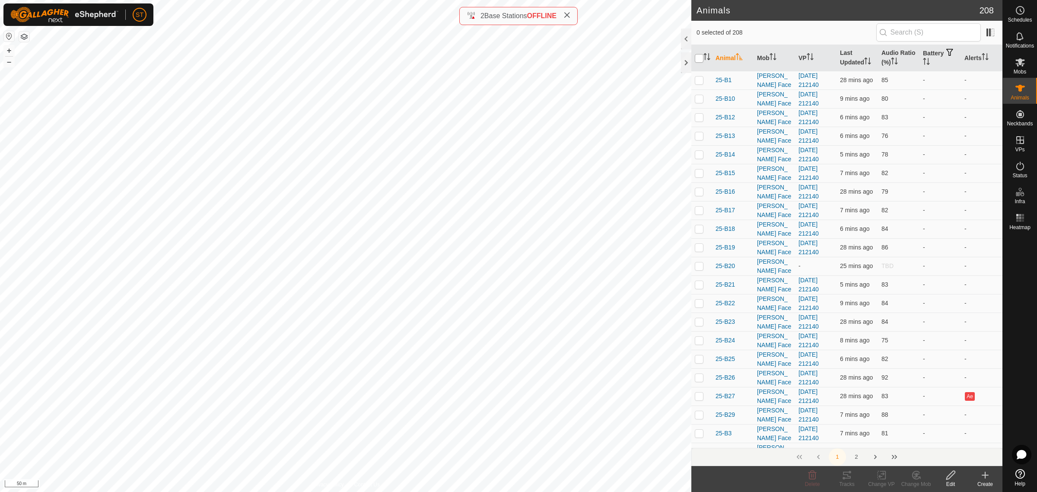
checkbox input "true"
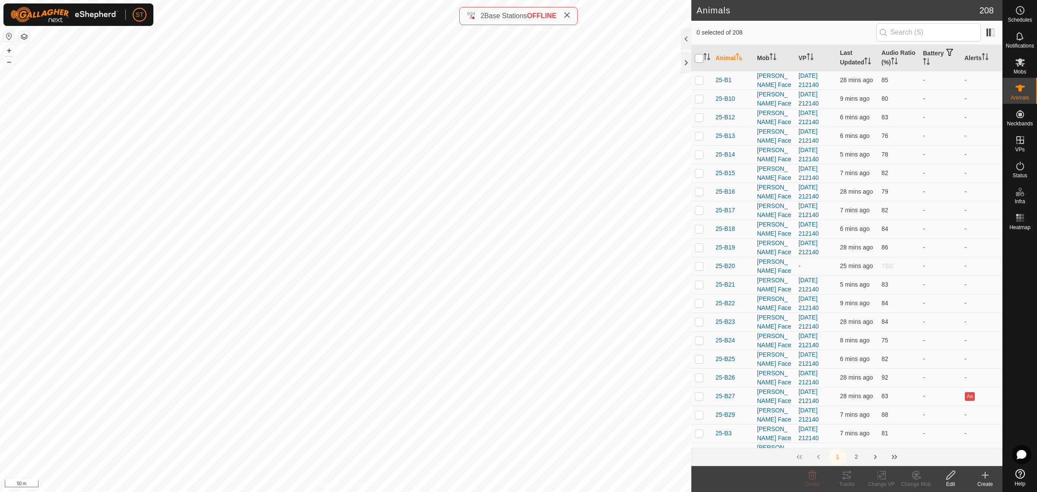
checkbox input "true"
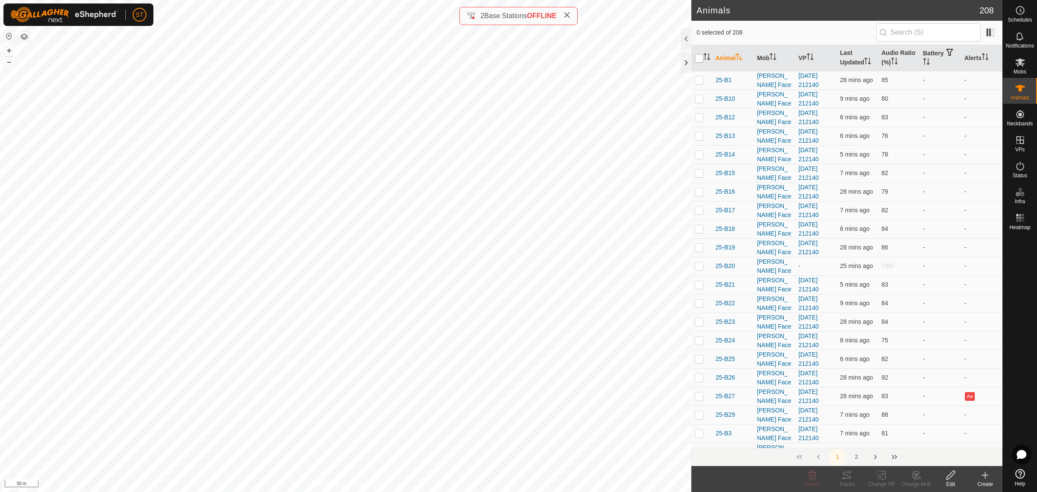
checkbox input "true"
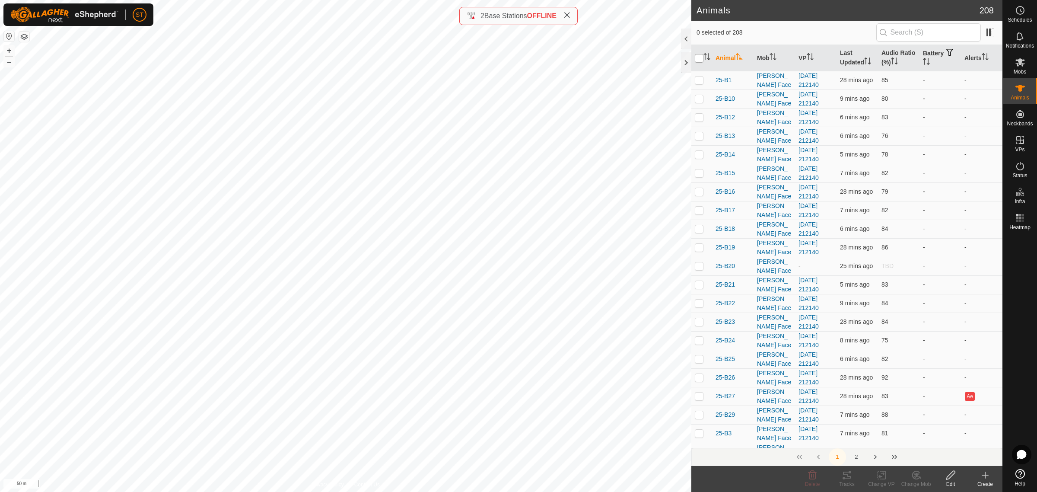
checkbox input "true"
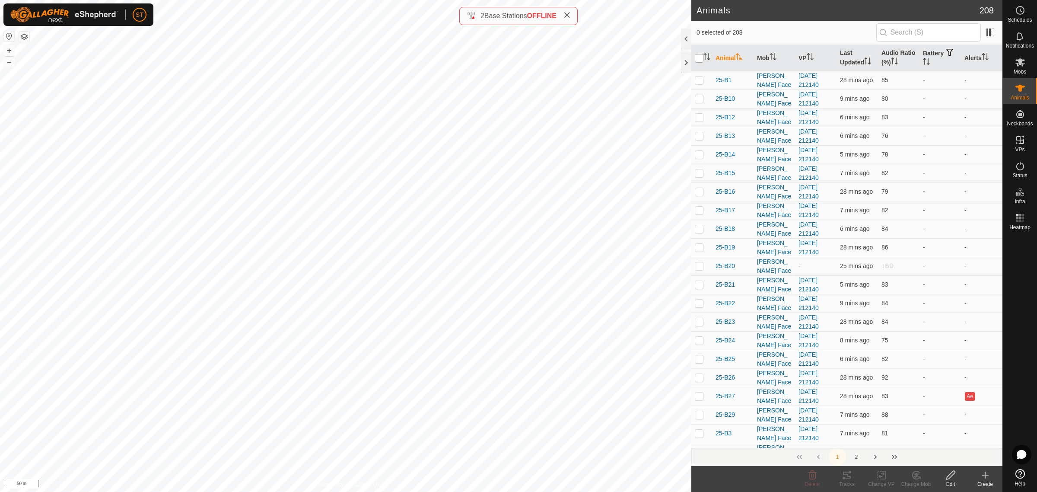
checkbox input "true"
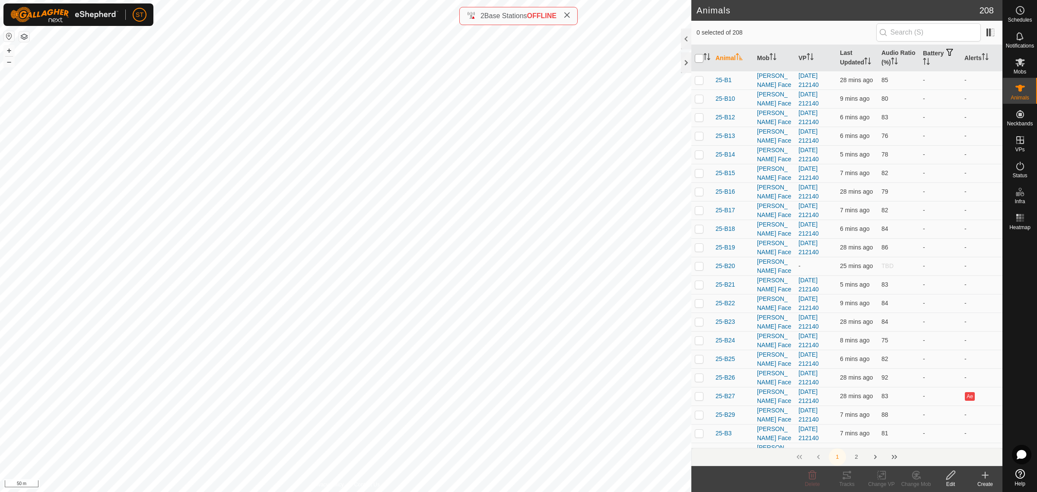
checkbox input "true"
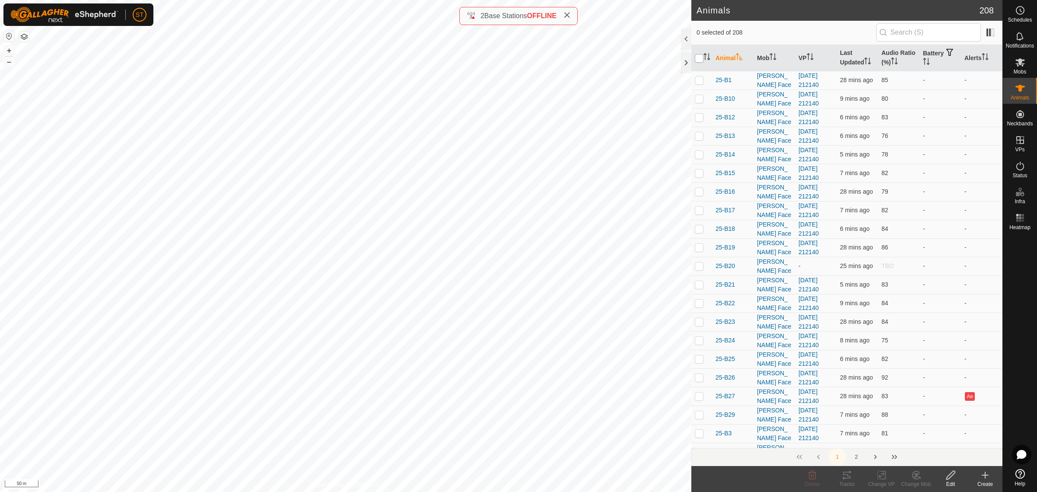
checkbox input "true"
click at [698, 60] on input "checkbox" at bounding box center [699, 58] width 9 height 9
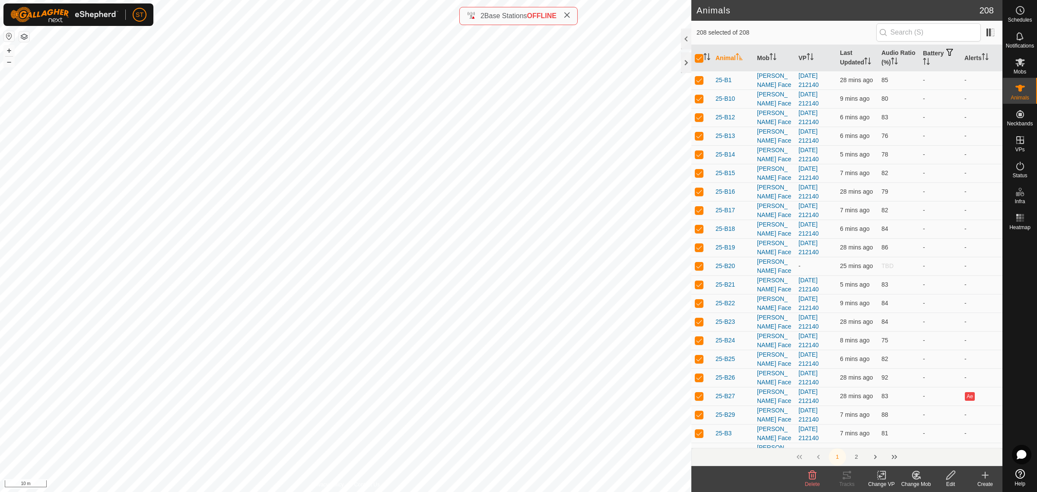
click at [877, 480] on icon at bounding box center [881, 475] width 11 height 10
click at [897, 440] on link "Choose VP..." at bounding box center [908, 437] width 86 height 17
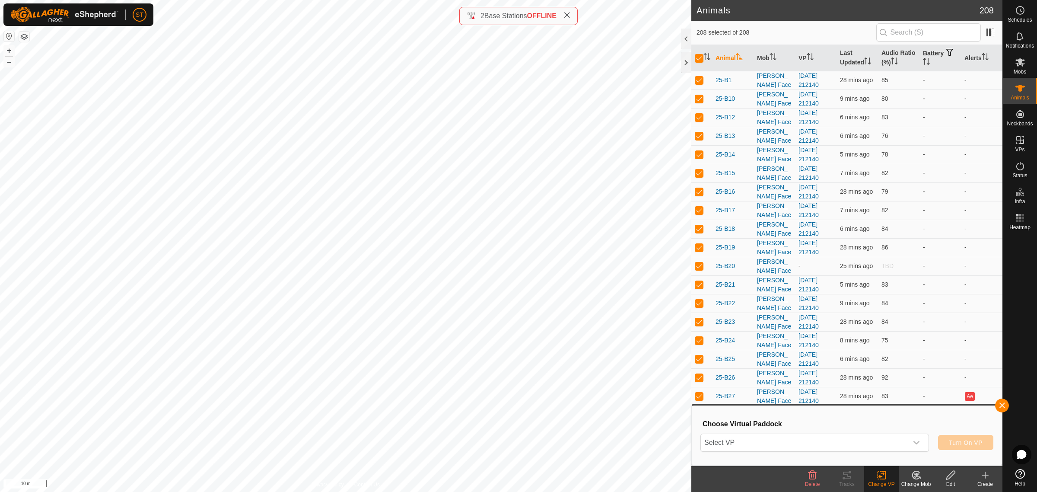
click at [343, 0] on html "ST Schedules Notifications Mobs Animals Neckbands VPs Status Infra Heatmap Help…" at bounding box center [518, 246] width 1037 height 492
click at [918, 442] on icon "dropdown trigger" at bounding box center [916, 442] width 7 height 7
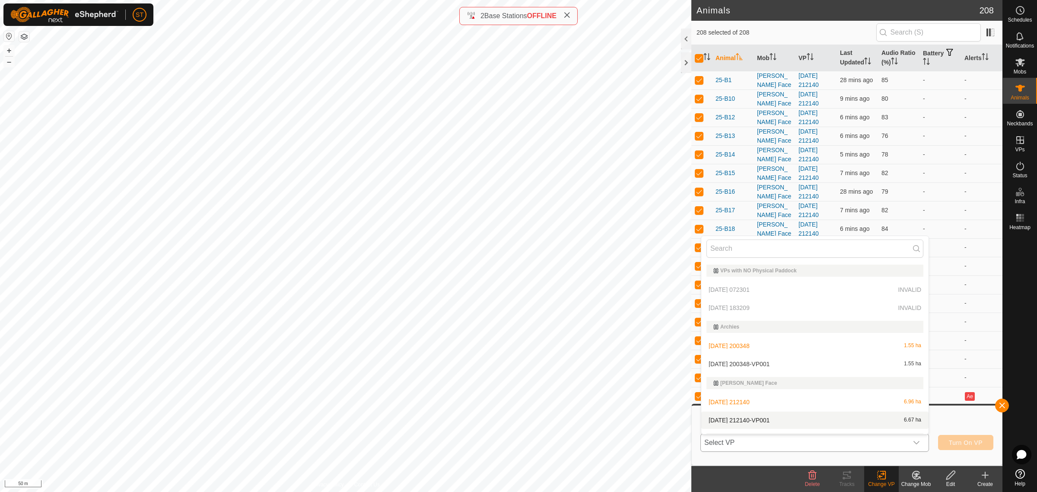
scroll to position [54, 0]
click at [775, 366] on li "[DATE] 212140-VP001 6.67 ha" at bounding box center [814, 365] width 227 height 17
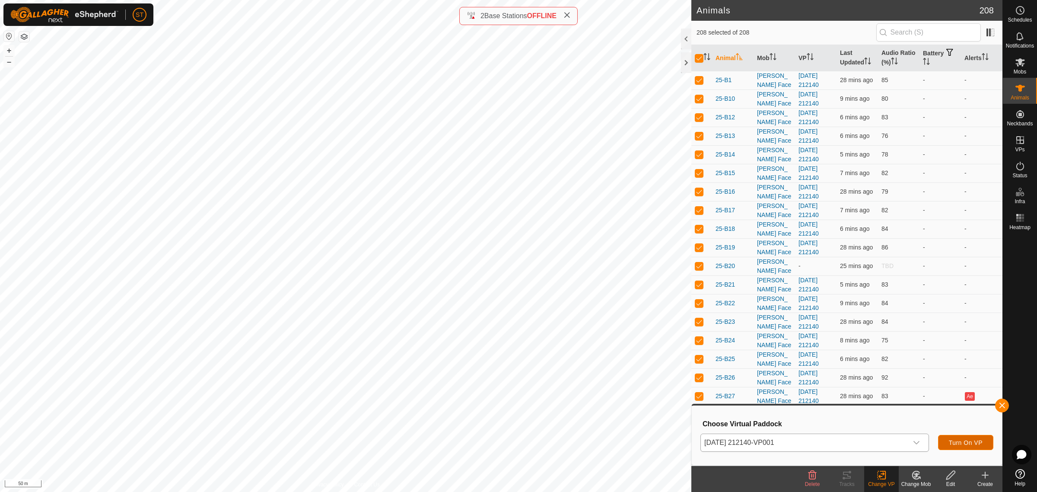
click at [954, 443] on span "Turn On VP" at bounding box center [966, 442] width 34 height 7
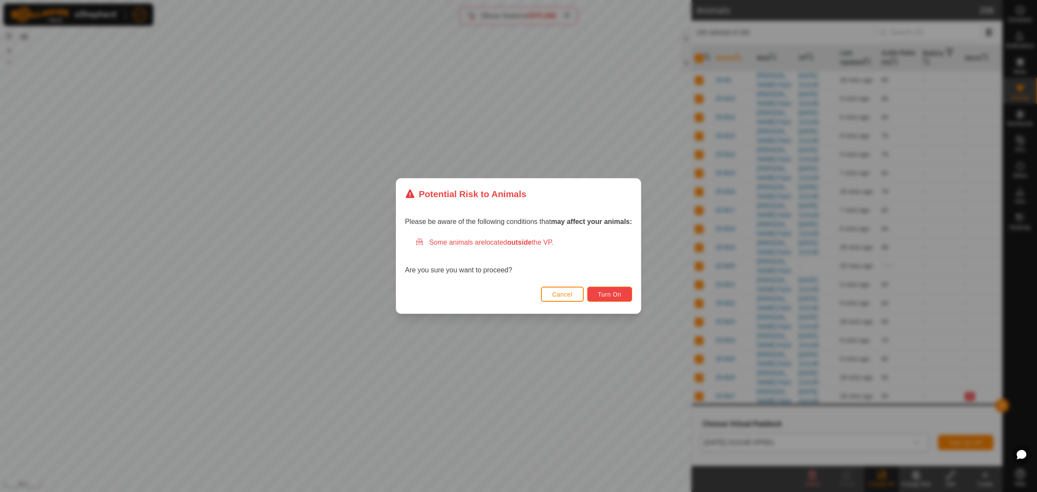
click at [608, 295] on span "Turn On" at bounding box center [609, 294] width 23 height 7
